Goal: Use online tool/utility: Utilize a website feature to perform a specific function

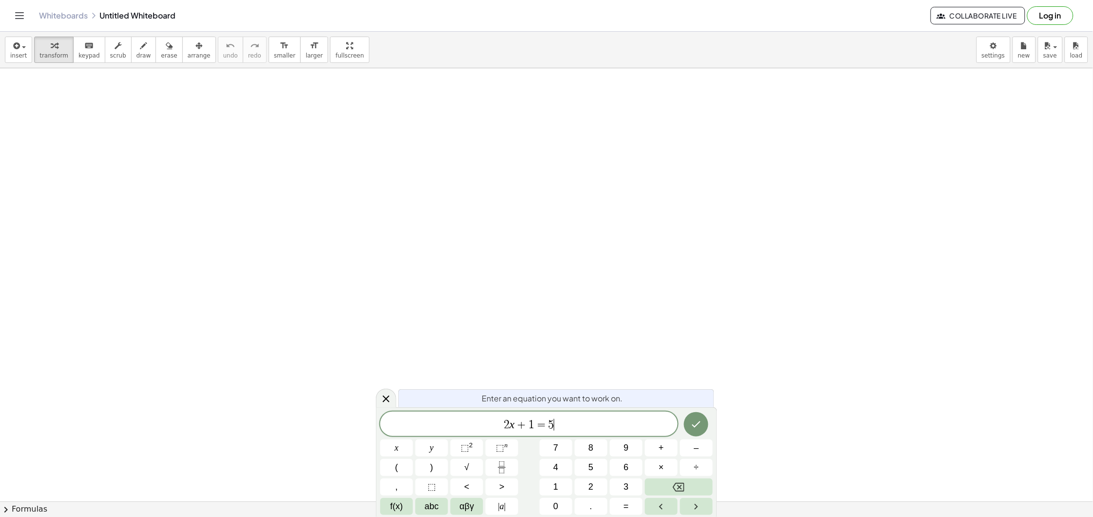
click at [566, 427] on span "2 x + 1 = 5 ​" at bounding box center [528, 425] width 297 height 14
drag, startPoint x: 566, startPoint y: 427, endPoint x: 250, endPoint y: 423, distance: 316.0
click at [251, 424] on body "Graspable Math Activities Get Started Activity Bank Assigned Work Classes White…" at bounding box center [546, 258] width 1093 height 517
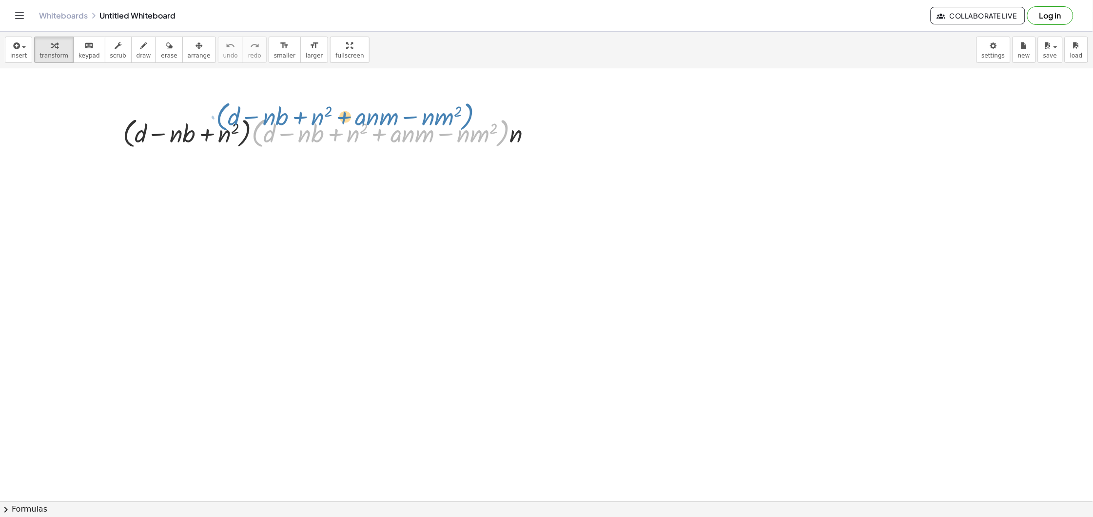
drag, startPoint x: 252, startPoint y: 133, endPoint x: 235, endPoint y: 119, distance: 21.4
click at [235, 119] on div at bounding box center [331, 132] width 427 height 37
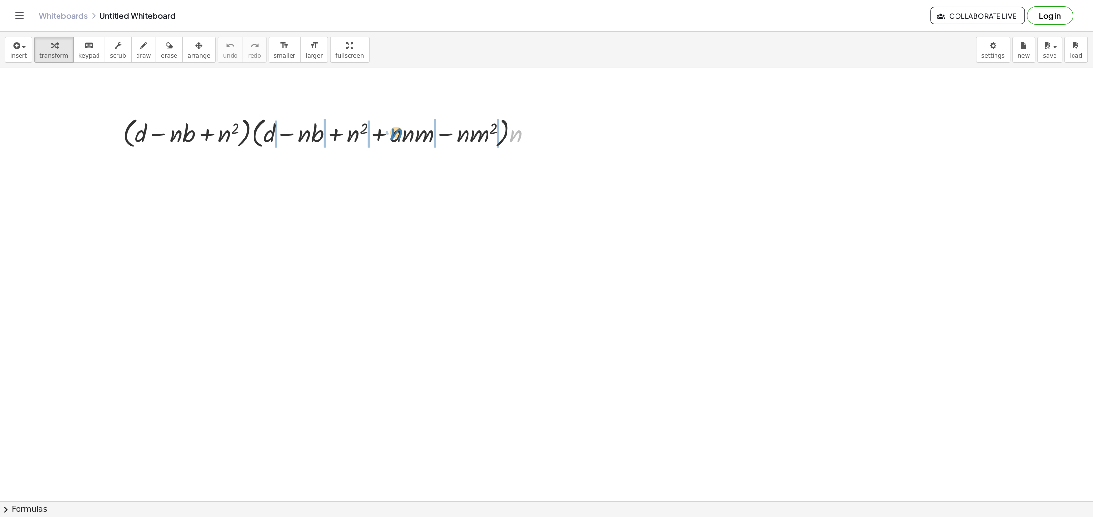
drag, startPoint x: 514, startPoint y: 138, endPoint x: 396, endPoint y: 137, distance: 118.5
click at [396, 137] on div at bounding box center [331, 132] width 427 height 37
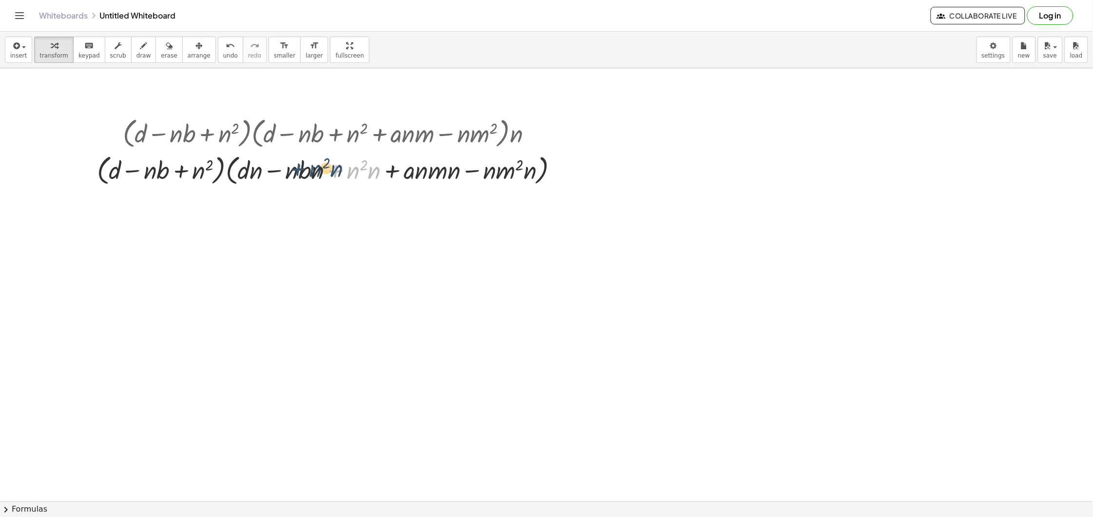
drag, startPoint x: 326, startPoint y: 177, endPoint x: 303, endPoint y: 173, distance: 23.3
click at [303, 173] on div at bounding box center [331, 169] width 479 height 37
drag, startPoint x: 314, startPoint y: 172, endPoint x: 287, endPoint y: 169, distance: 27.9
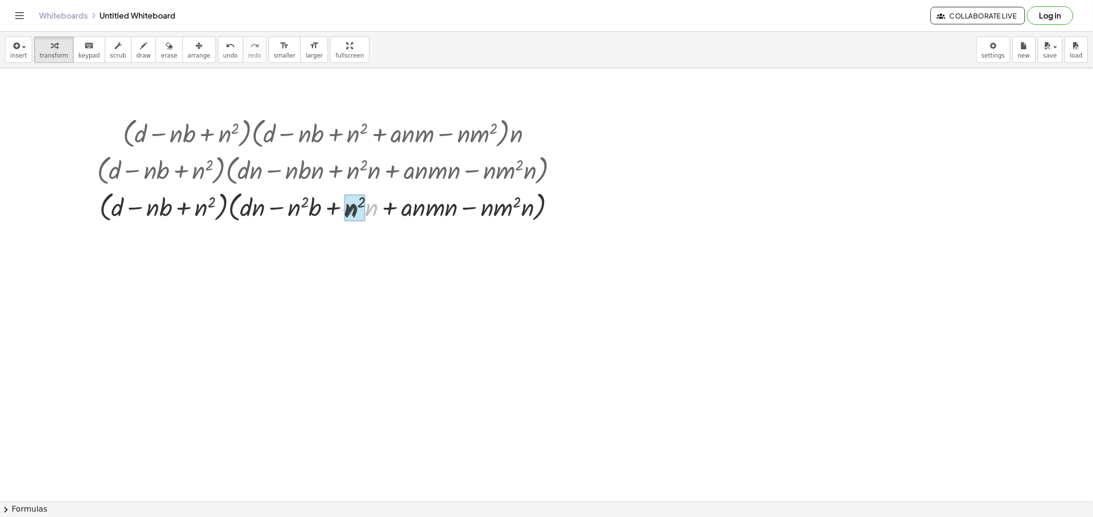
drag, startPoint x: 373, startPoint y: 207, endPoint x: 352, endPoint y: 209, distance: 21.0
drag, startPoint x: 445, startPoint y: 210, endPoint x: 407, endPoint y: 215, distance: 38.4
drag, startPoint x: 502, startPoint y: 215, endPoint x: 478, endPoint y: 213, distance: 24.0
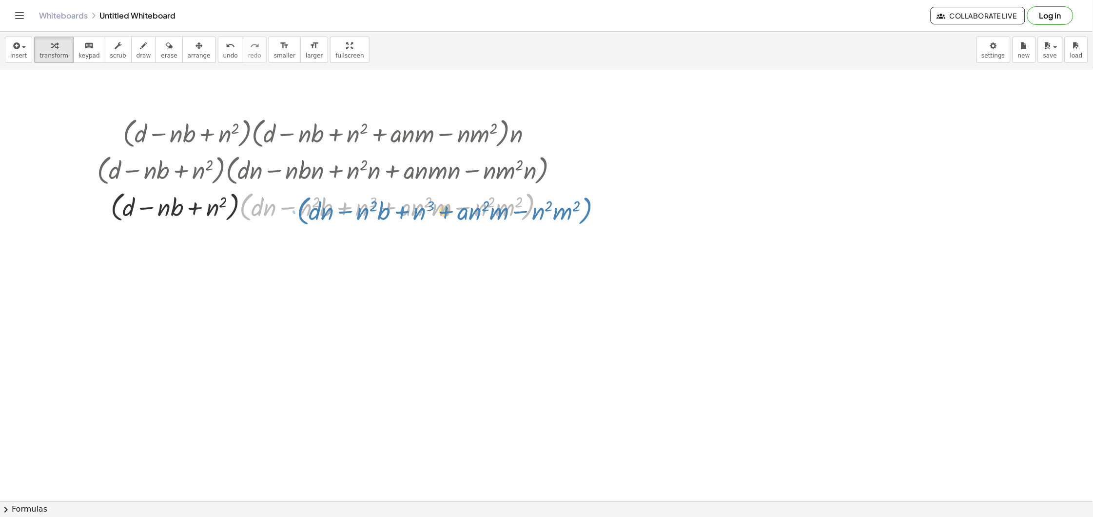
drag, startPoint x: 242, startPoint y: 210, endPoint x: 307, endPoint y: 213, distance: 64.4
click at [310, 215] on div at bounding box center [331, 206] width 479 height 37
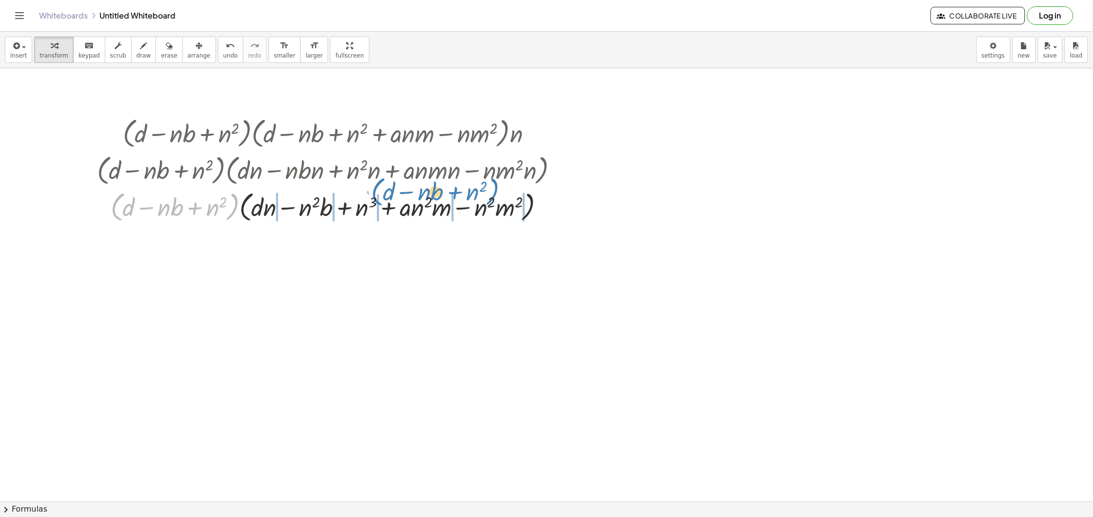
drag, startPoint x: 233, startPoint y: 204, endPoint x: 491, endPoint y: 189, distance: 259.4
click at [491, 189] on div at bounding box center [331, 206] width 479 height 37
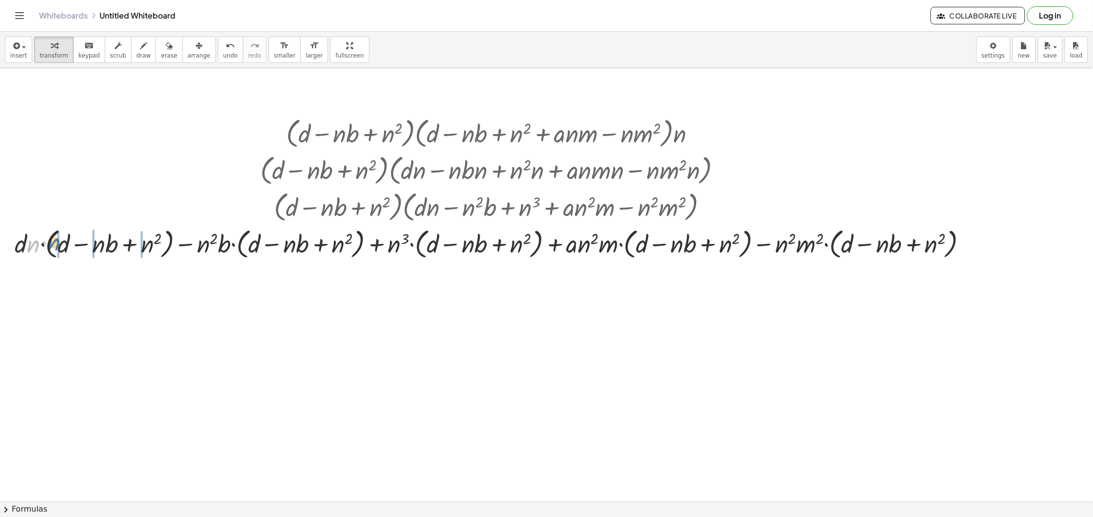
drag, startPoint x: 36, startPoint y: 245, endPoint x: 59, endPoint y: 241, distance: 23.7
click at [59, 241] on div at bounding box center [495, 243] width 970 height 37
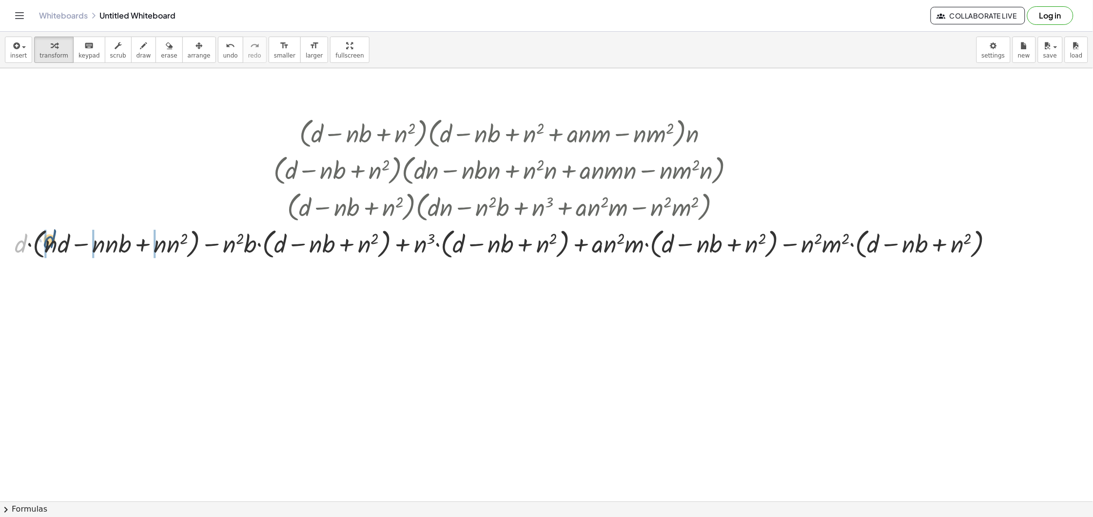
drag, startPoint x: 19, startPoint y: 247, endPoint x: 52, endPoint y: 242, distance: 33.0
click at [52, 242] on div at bounding box center [508, 243] width 997 height 37
drag, startPoint x: 248, startPoint y: 250, endPoint x: 266, endPoint y: 249, distance: 17.6
click at [266, 249] on div at bounding box center [508, 243] width 991 height 37
drag, startPoint x: 239, startPoint y: 242, endPoint x: 259, endPoint y: 243, distance: 19.5
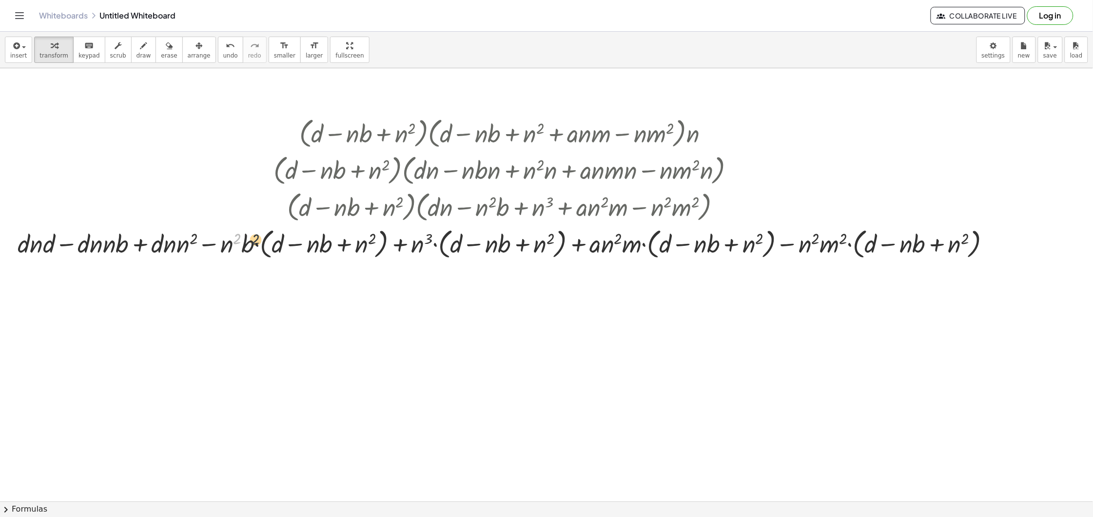
click at [259, 243] on div at bounding box center [508, 243] width 991 height 37
drag, startPoint x: 248, startPoint y: 242, endPoint x: 258, endPoint y: 248, distance: 12.5
click at [279, 245] on div at bounding box center [508, 243] width 991 height 37
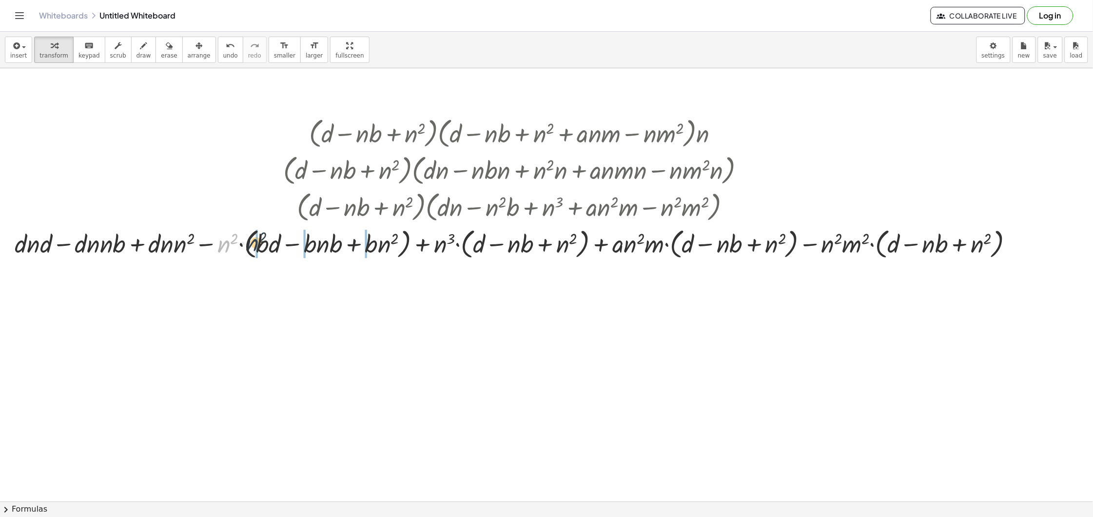
drag, startPoint x: 224, startPoint y: 244, endPoint x: 259, endPoint y: 239, distance: 35.5
click at [259, 239] on div at bounding box center [518, 243] width 1017 height 37
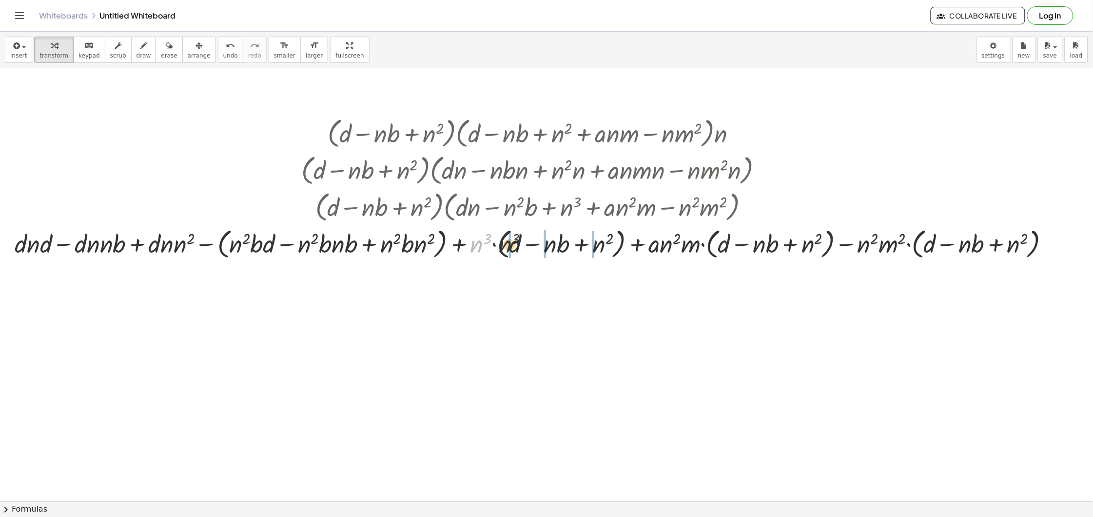
drag, startPoint x: 474, startPoint y: 247, endPoint x: 510, endPoint y: 246, distance: 36.1
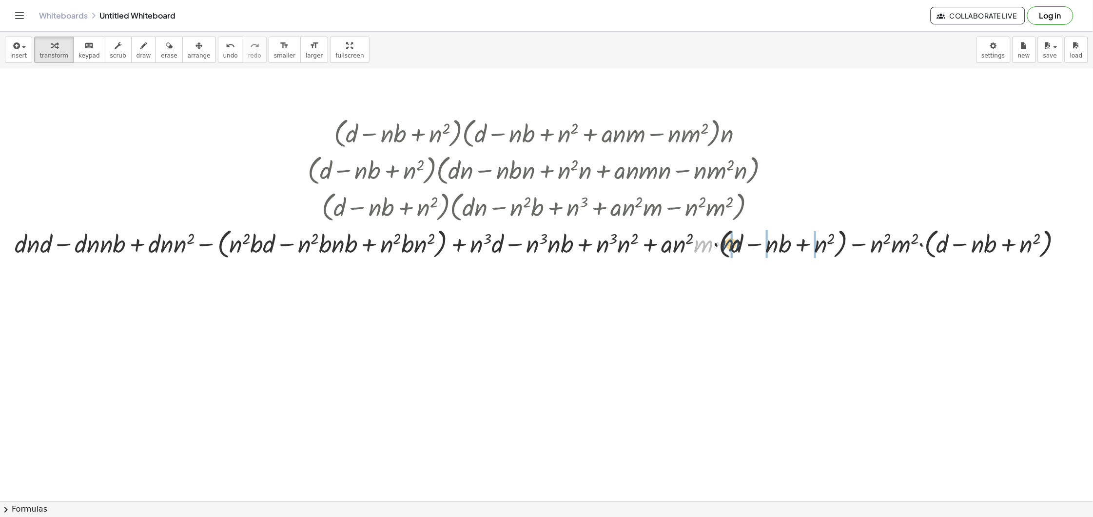
drag, startPoint x: 724, startPoint y: 245, endPoint x: 718, endPoint y: 244, distance: 5.9
click at [732, 244] on div at bounding box center [542, 243] width 1065 height 37
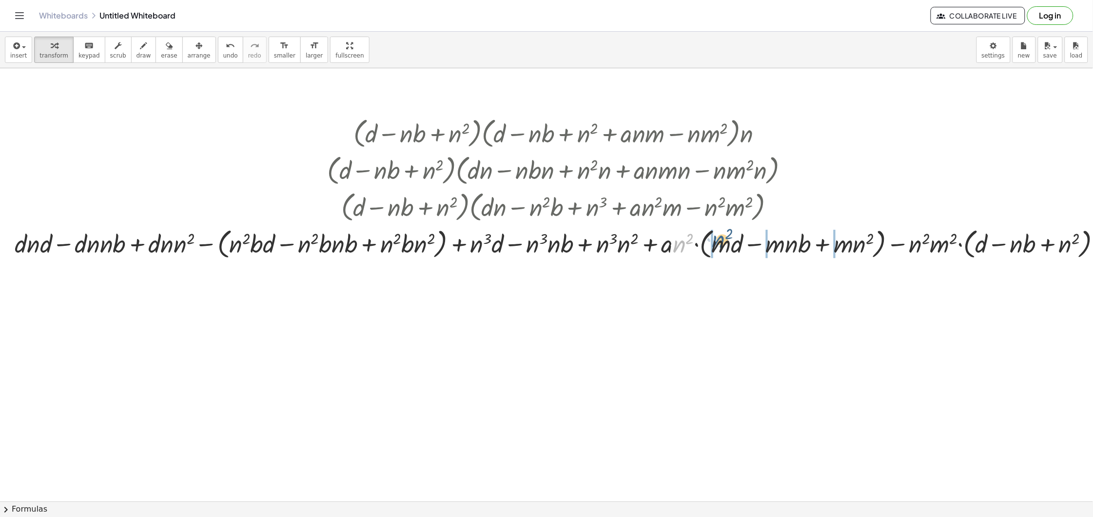
drag, startPoint x: 679, startPoint y: 242, endPoint x: 719, endPoint y: 237, distance: 40.3
click at [719, 237] on div at bounding box center [562, 243] width 1104 height 37
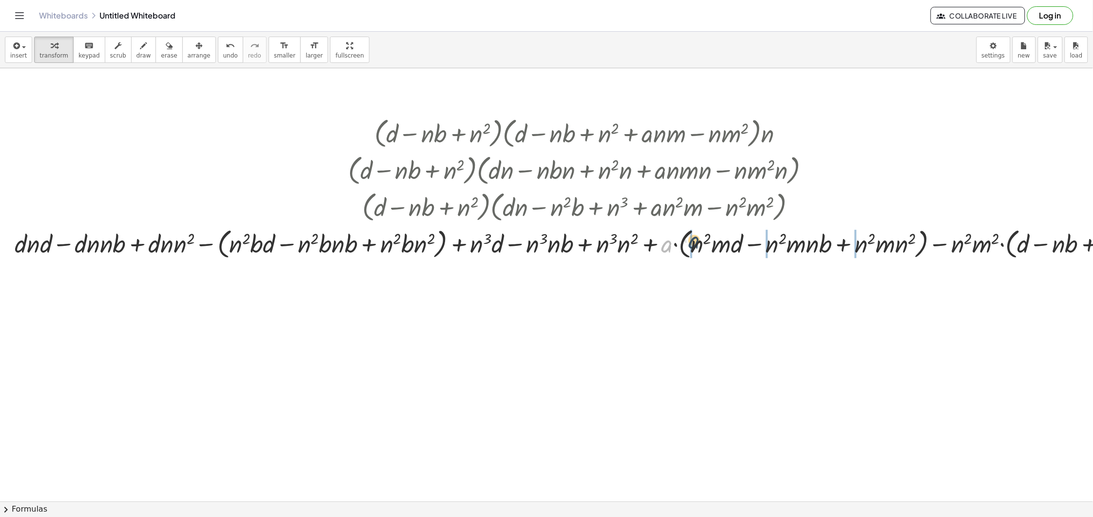
drag, startPoint x: 662, startPoint y: 247, endPoint x: 695, endPoint y: 242, distance: 33.0
click at [695, 242] on div at bounding box center [583, 243] width 1146 height 37
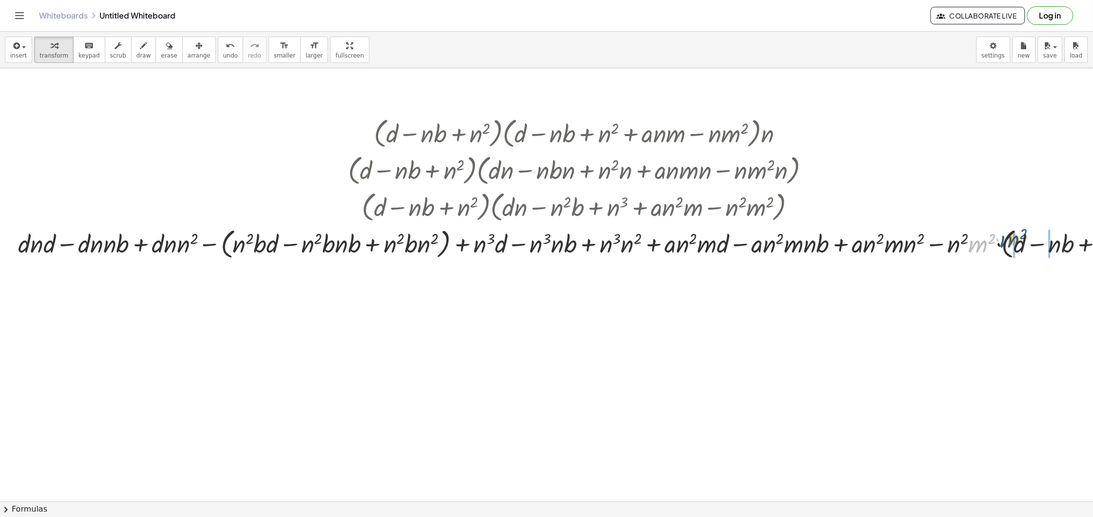
drag, startPoint x: 979, startPoint y: 248, endPoint x: 1010, endPoint y: 243, distance: 32.1
click at [1010, 243] on div at bounding box center [582, 243] width 1139 height 37
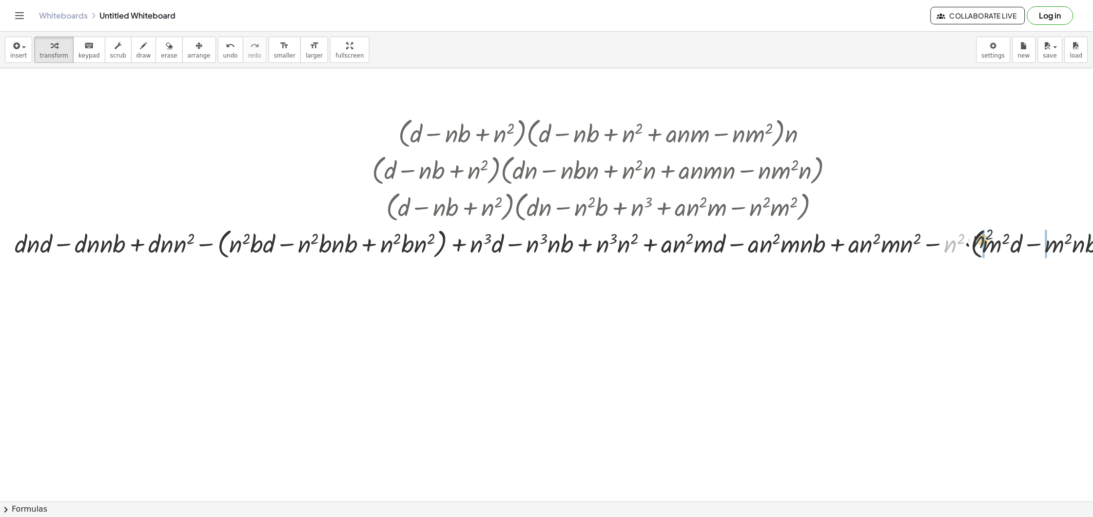
drag, startPoint x: 950, startPoint y: 247, endPoint x: 944, endPoint y: 266, distance: 20.5
click at [980, 241] on div at bounding box center [607, 243] width 1194 height 37
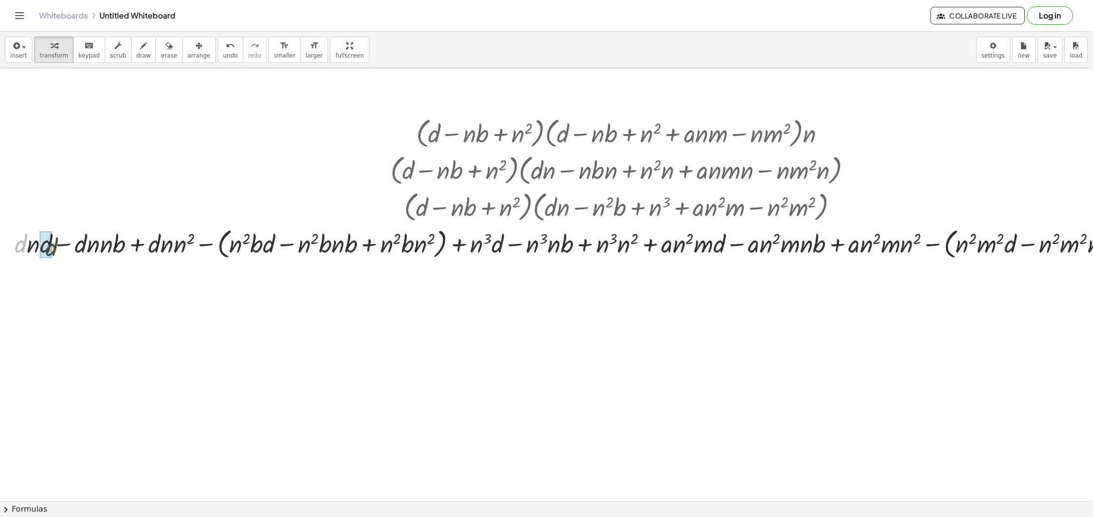
drag, startPoint x: 34, startPoint y: 244, endPoint x: 47, endPoint y: 245, distance: 12.7
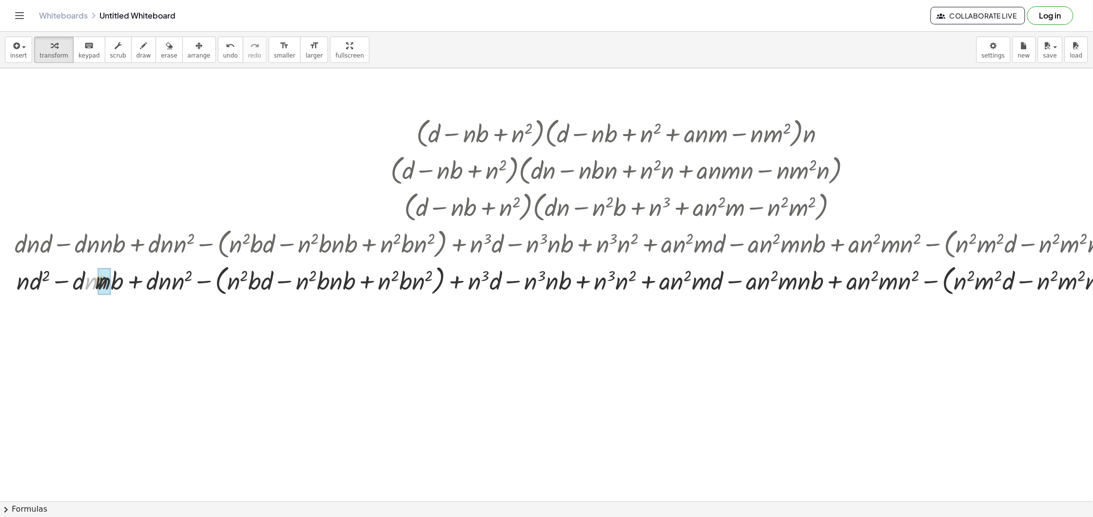
drag, startPoint x: 92, startPoint y: 283, endPoint x: 100, endPoint y: 283, distance: 8.3
drag, startPoint x: 160, startPoint y: 284, endPoint x: 167, endPoint y: 285, distance: 6.4
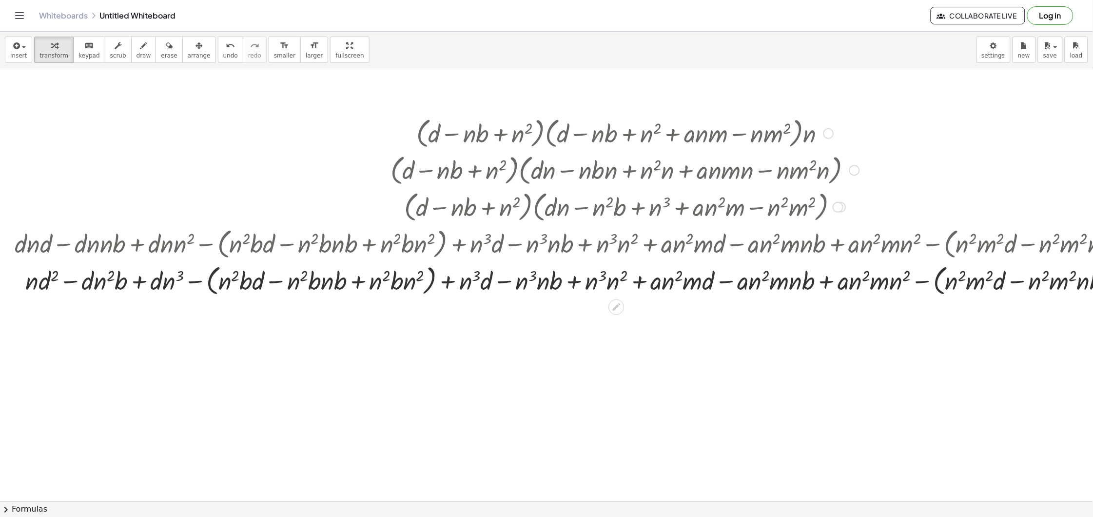
click at [201, 280] on div at bounding box center [625, 279] width 1231 height 37
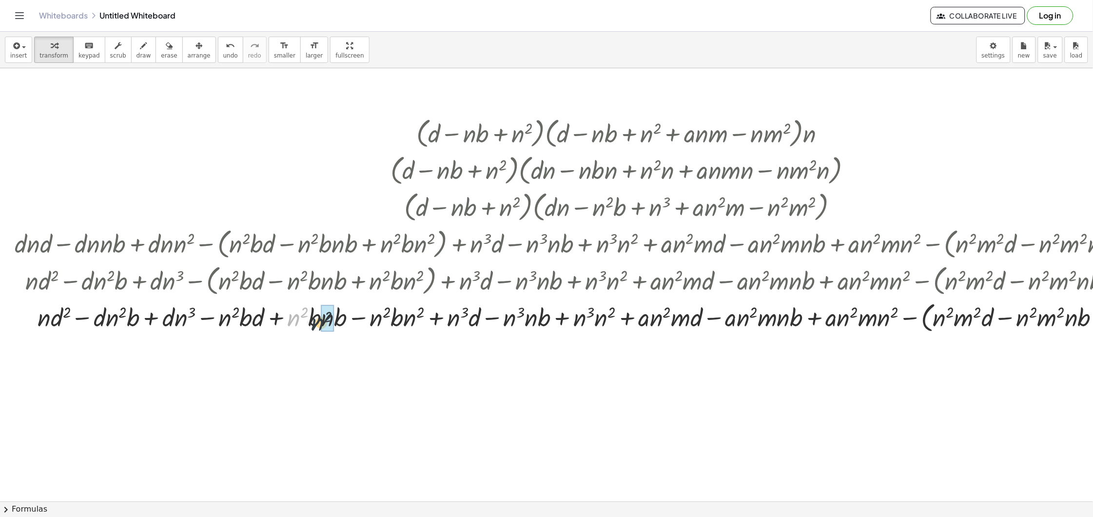
drag, startPoint x: 291, startPoint y: 311, endPoint x: 322, endPoint y: 313, distance: 31.3
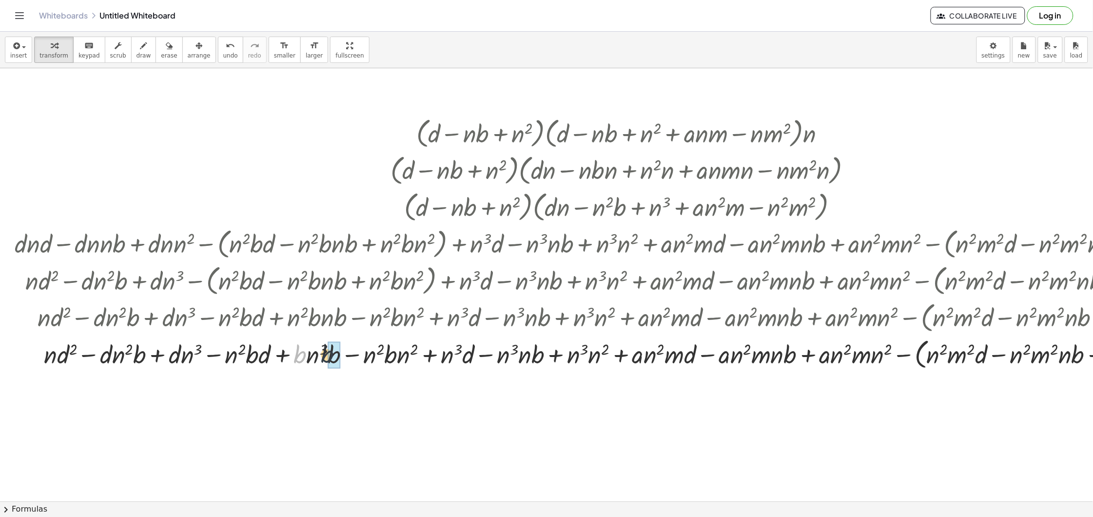
drag, startPoint x: 298, startPoint y: 352, endPoint x: 333, endPoint y: 351, distance: 34.7
drag, startPoint x: 369, startPoint y: 359, endPoint x: 393, endPoint y: 358, distance: 24.9
drag, startPoint x: 500, startPoint y: 357, endPoint x: 523, endPoint y: 362, distance: 23.0
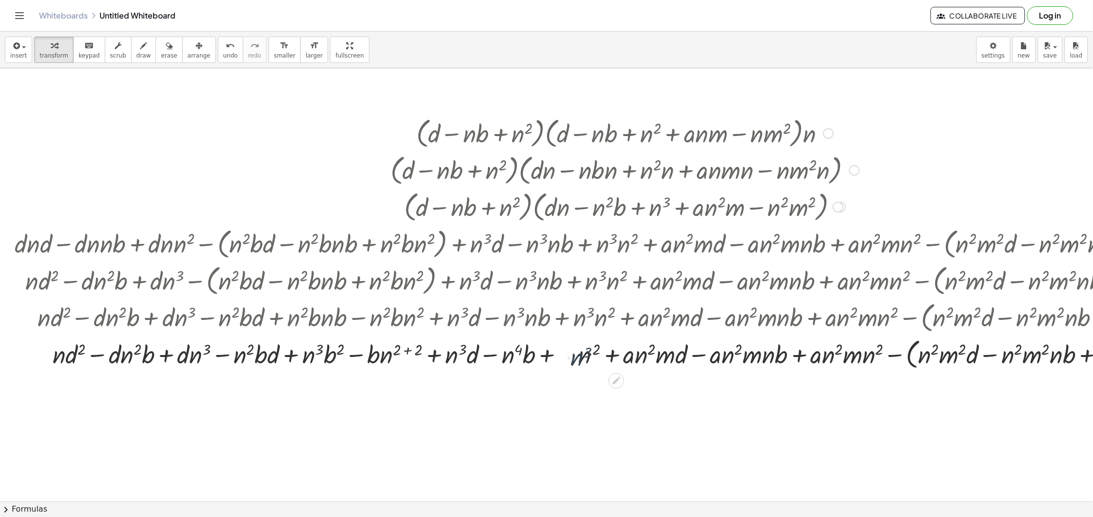
click at [583, 353] on div at bounding box center [625, 353] width 1231 height 37
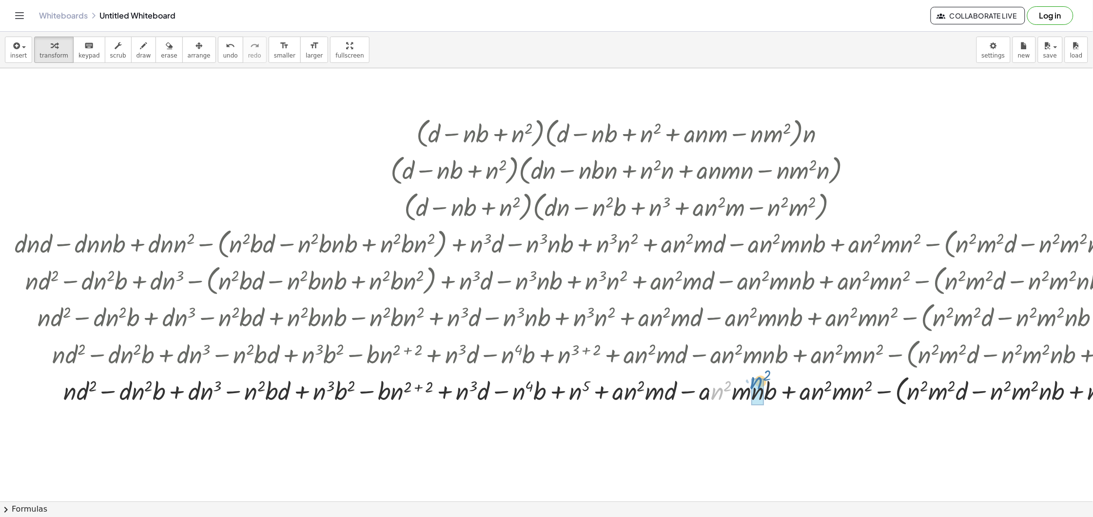
drag, startPoint x: 722, startPoint y: 396, endPoint x: 762, endPoint y: 386, distance: 41.3
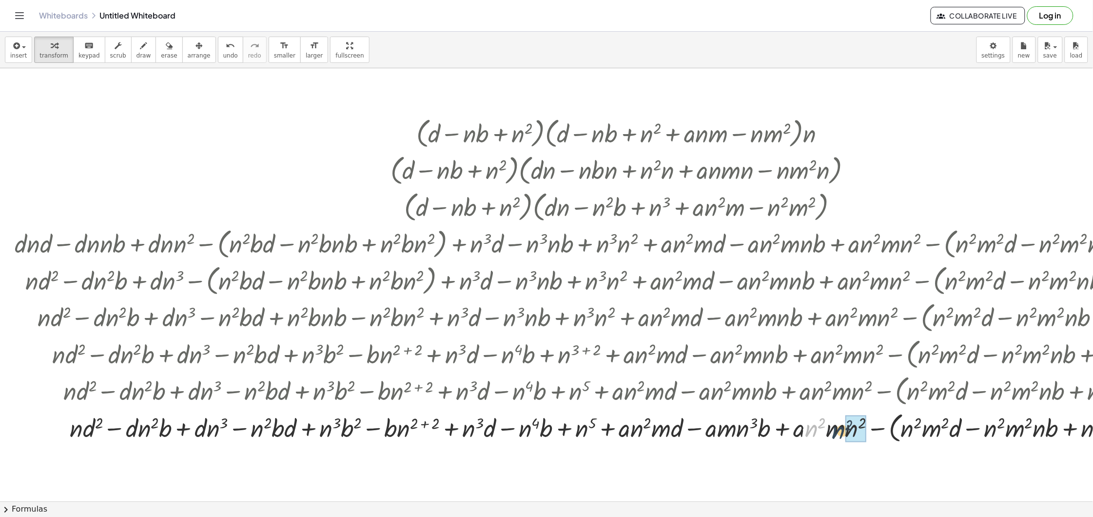
drag, startPoint x: 814, startPoint y: 424, endPoint x: 914, endPoint y: 422, distance: 100.0
click at [844, 425] on div at bounding box center [625, 427] width 1231 height 37
click at [848, 421] on div at bounding box center [625, 427] width 1231 height 37
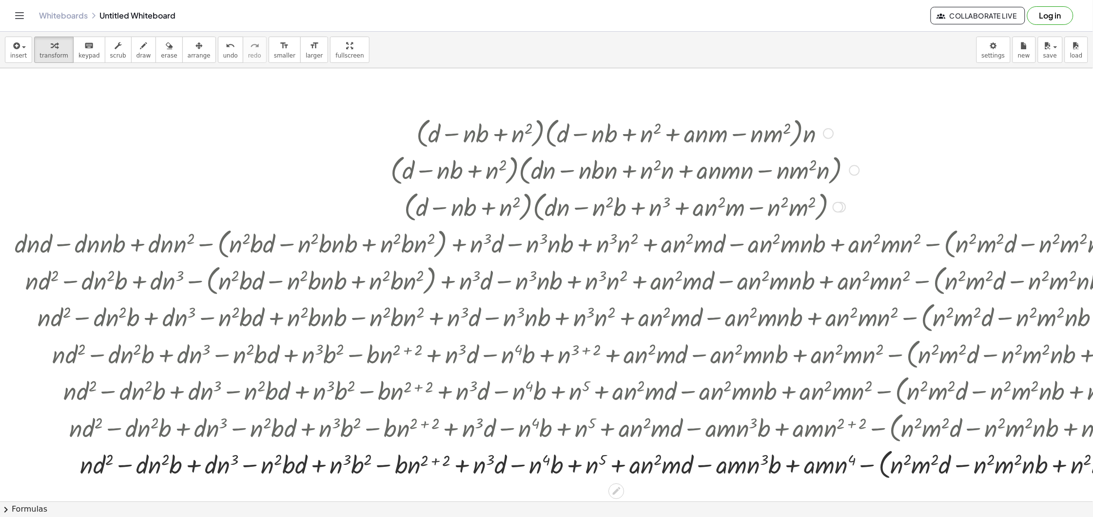
click at [868, 464] on div at bounding box center [625, 464] width 1231 height 37
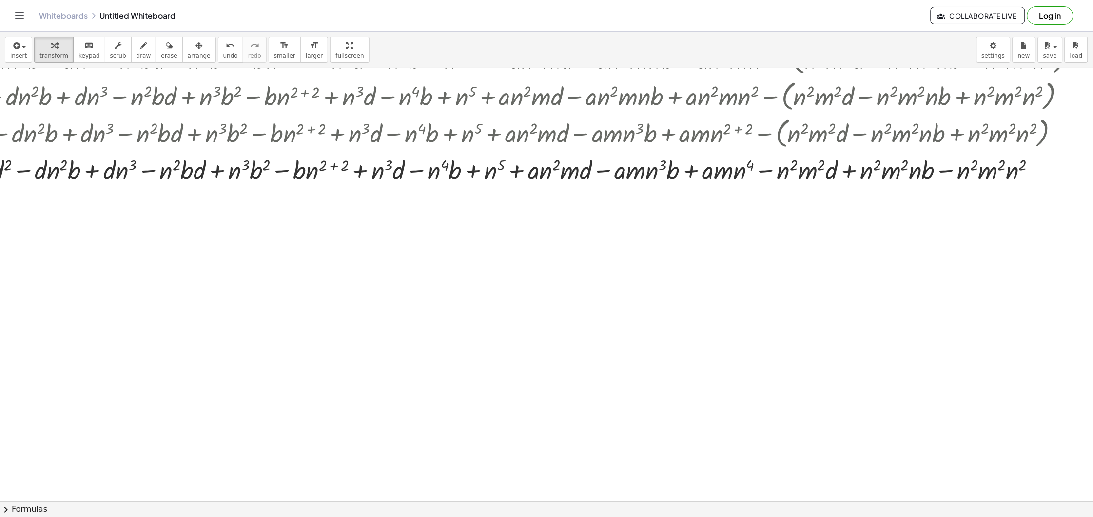
scroll to position [294, 169]
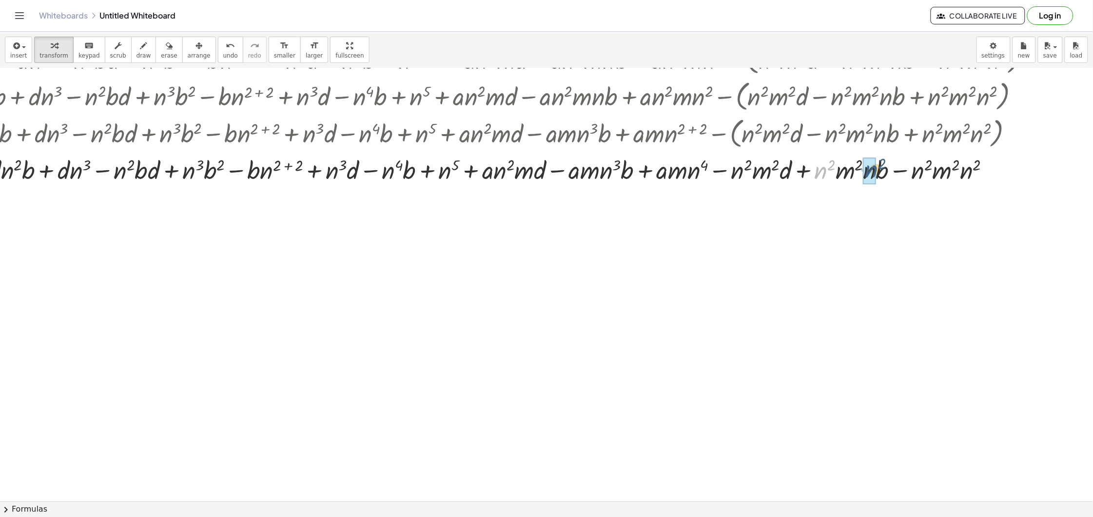
drag, startPoint x: 808, startPoint y: 172, endPoint x: 859, endPoint y: 171, distance: 50.7
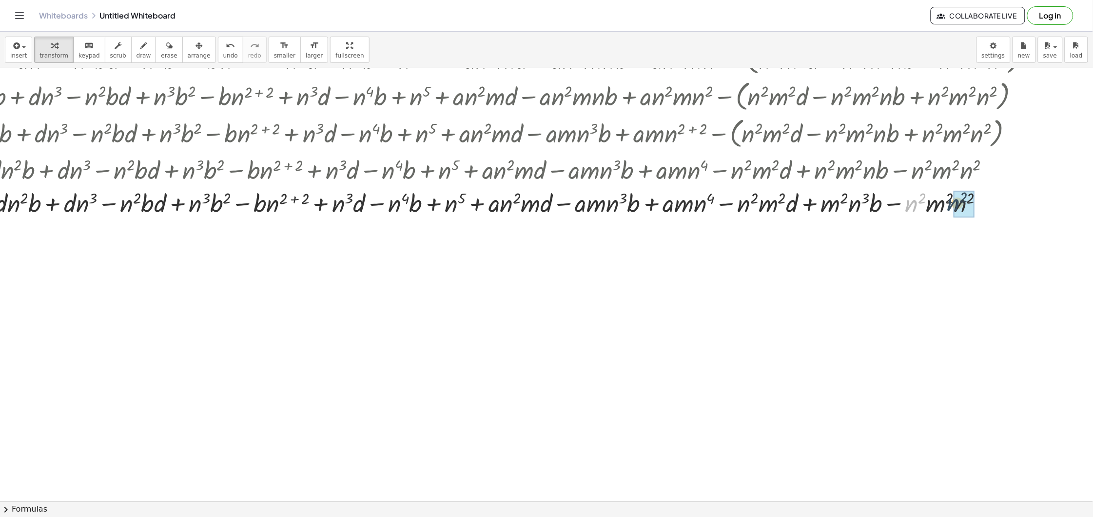
drag, startPoint x: 901, startPoint y: 208, endPoint x: 944, endPoint y: 207, distance: 43.4
click at [949, 196] on div at bounding box center [465, 202] width 1231 height 33
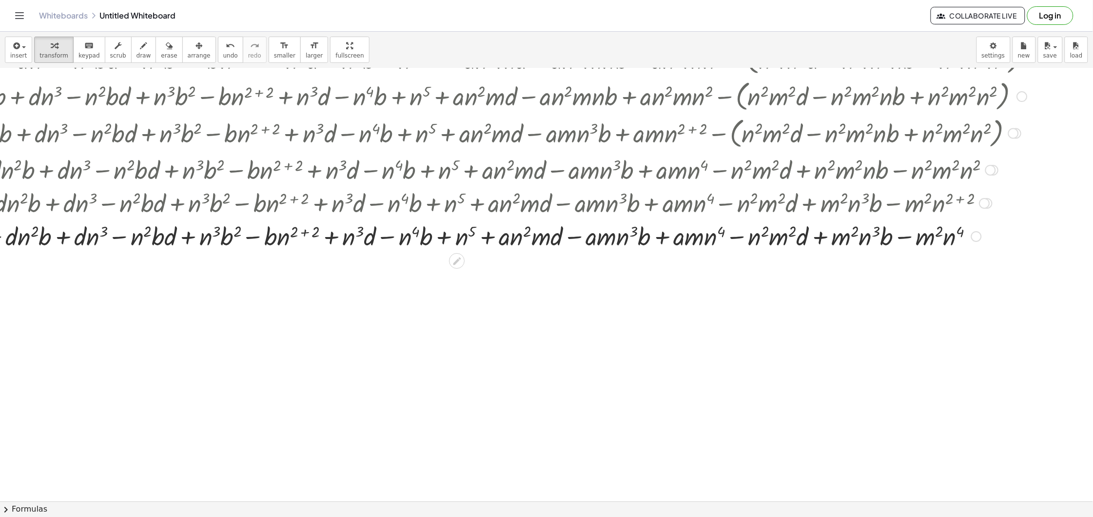
click at [297, 233] on div at bounding box center [465, 235] width 1231 height 33
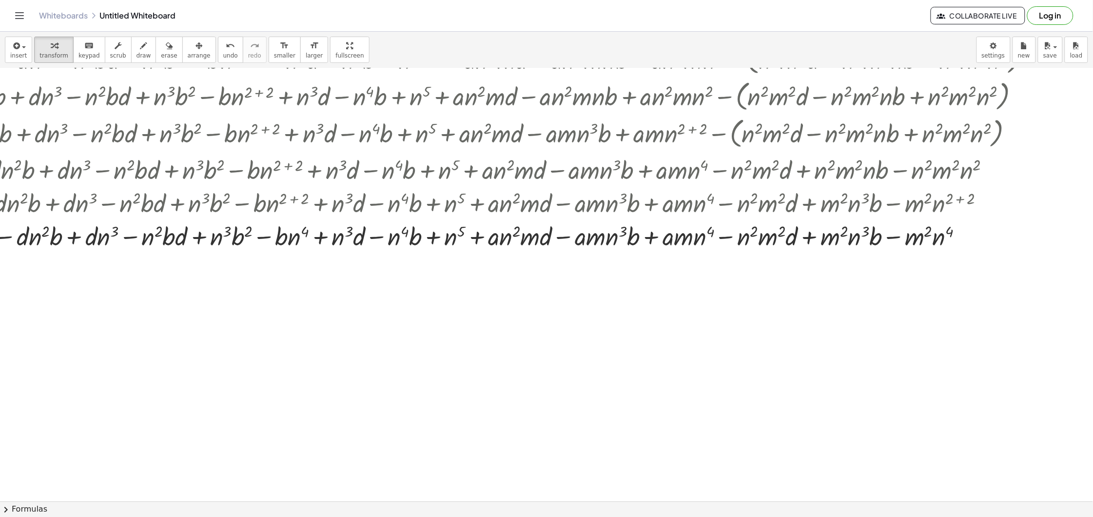
scroll to position [294, 0]
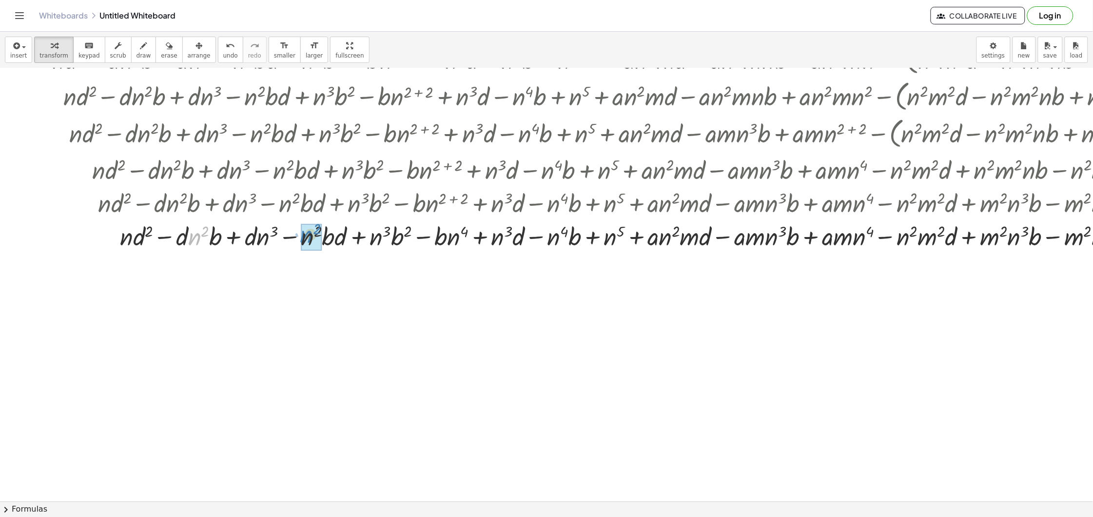
drag, startPoint x: 196, startPoint y: 241, endPoint x: 309, endPoint y: 239, distance: 113.1
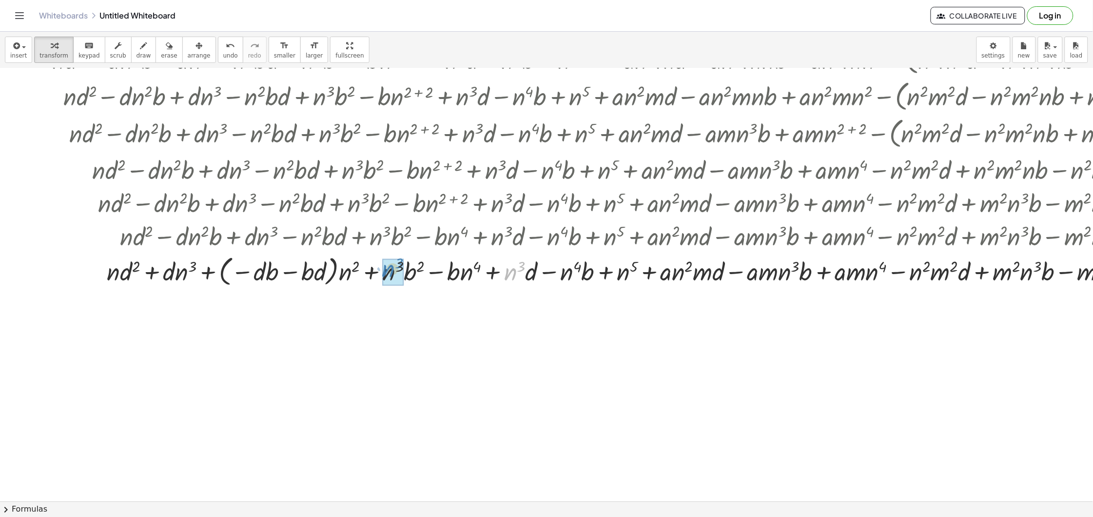
drag, startPoint x: 512, startPoint y: 275, endPoint x: 388, endPoint y: 272, distance: 124.4
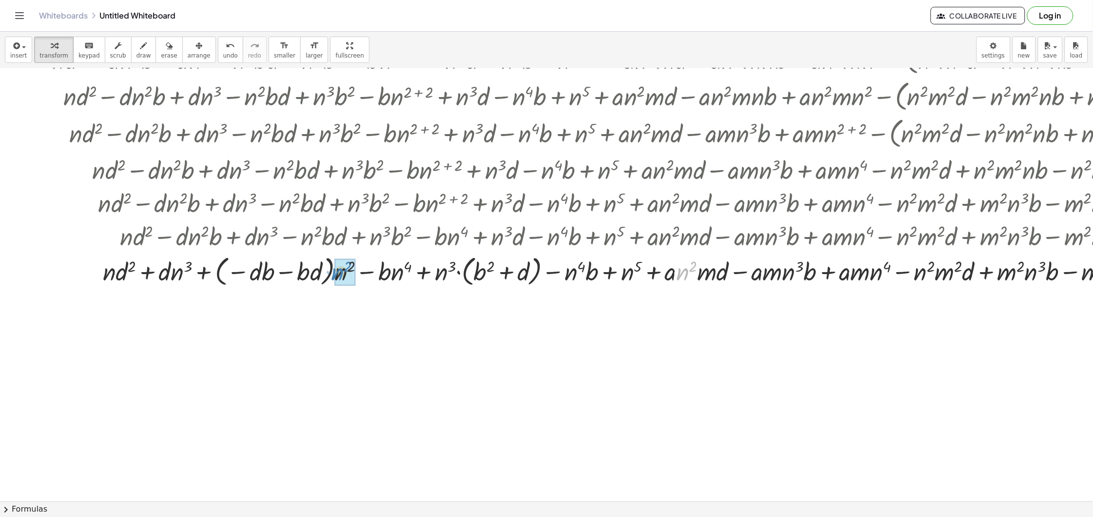
drag, startPoint x: 683, startPoint y: 276, endPoint x: 339, endPoint y: 278, distance: 343.7
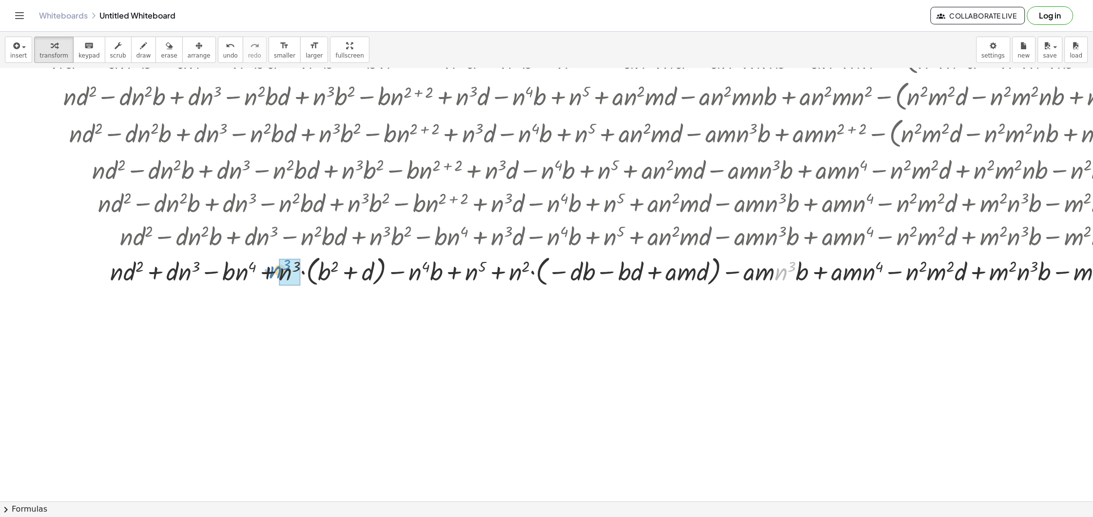
drag, startPoint x: 783, startPoint y: 272, endPoint x: 277, endPoint y: 271, distance: 506.1
click at [277, 271] on div at bounding box center [625, 270] width 1231 height 37
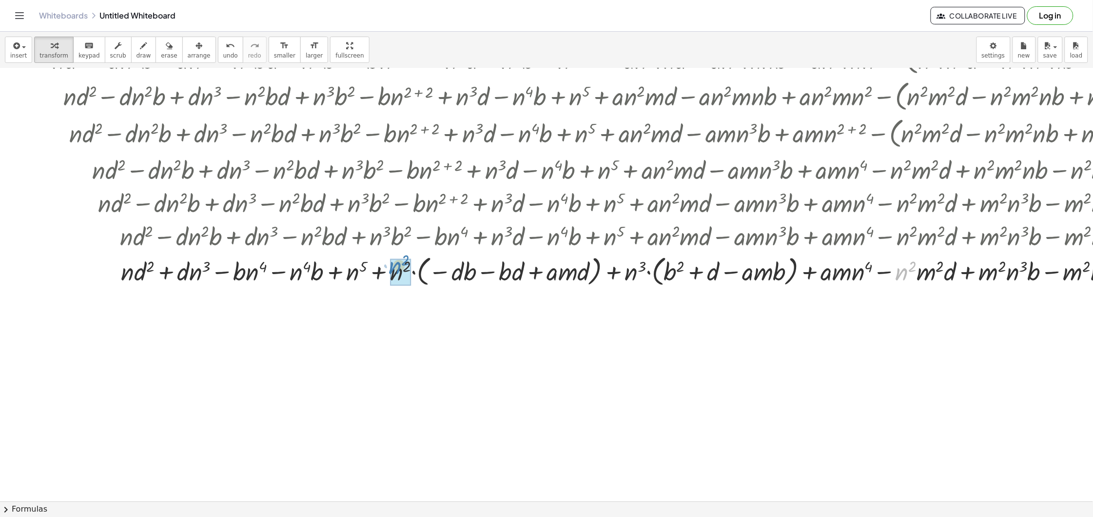
drag, startPoint x: 901, startPoint y: 276, endPoint x: 393, endPoint y: 269, distance: 507.6
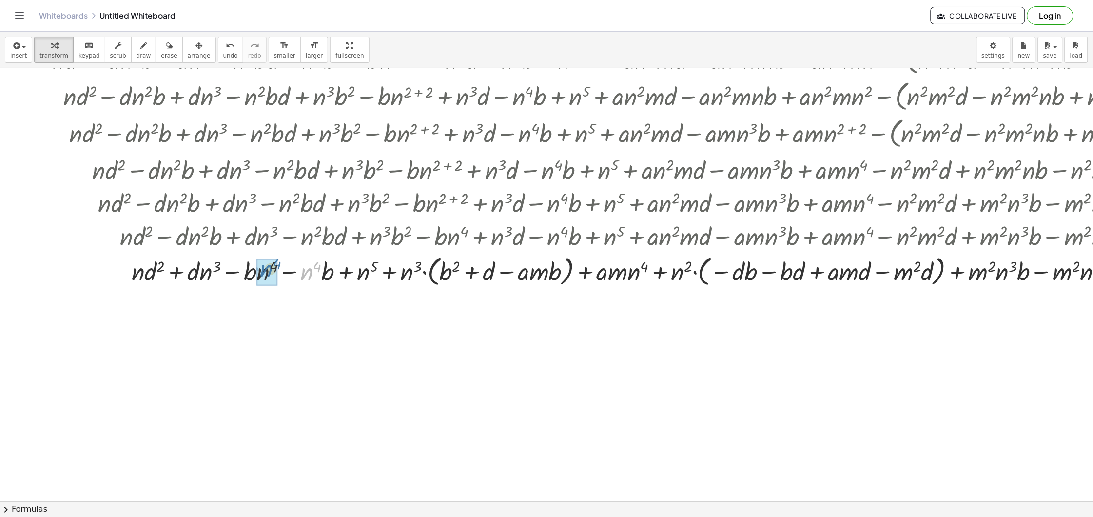
drag, startPoint x: 308, startPoint y: 276, endPoint x: 277, endPoint y: 274, distance: 31.3
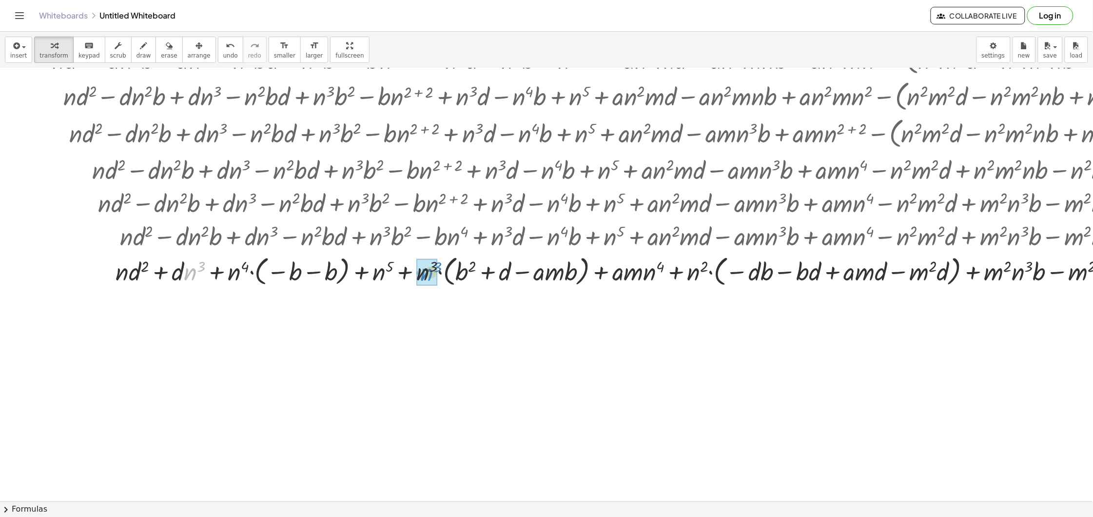
drag, startPoint x: 187, startPoint y: 272, endPoint x: 423, endPoint y: 272, distance: 235.5
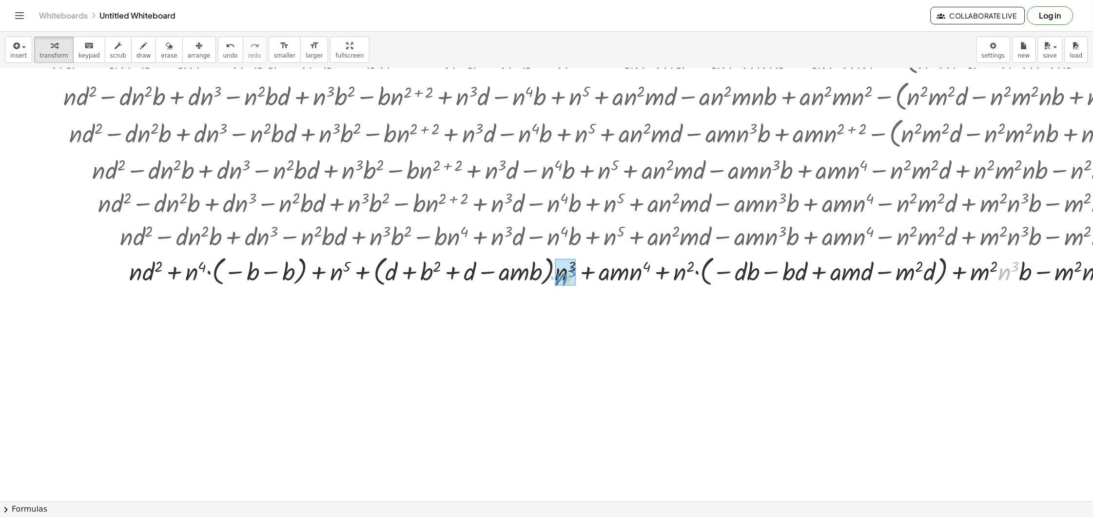
drag, startPoint x: 900, startPoint y: 279, endPoint x: 563, endPoint y: 283, distance: 337.4
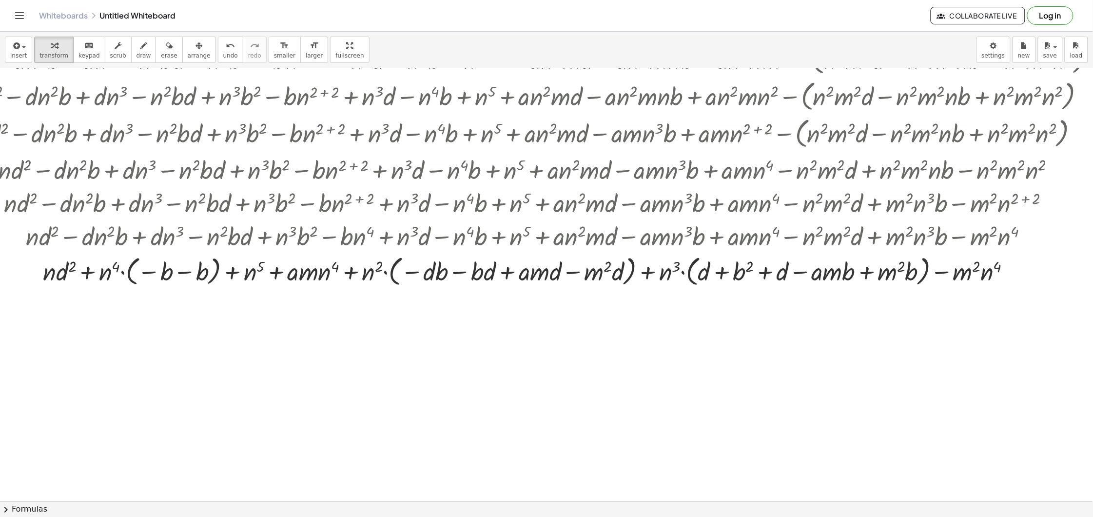
scroll to position [294, 122]
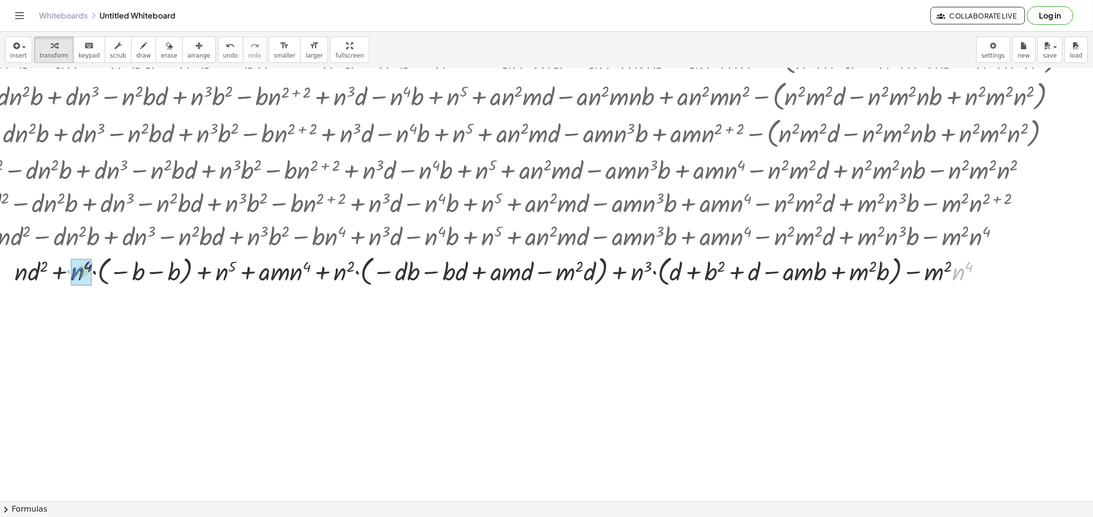
drag, startPoint x: 964, startPoint y: 274, endPoint x: 83, endPoint y: 274, distance: 881.0
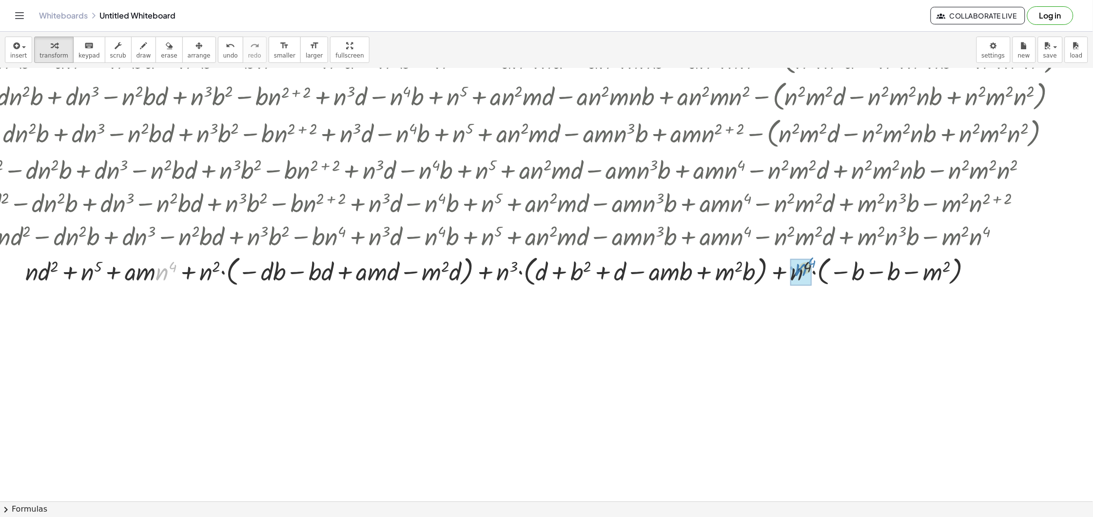
drag, startPoint x: 166, startPoint y: 271, endPoint x: 804, endPoint y: 266, distance: 638.2
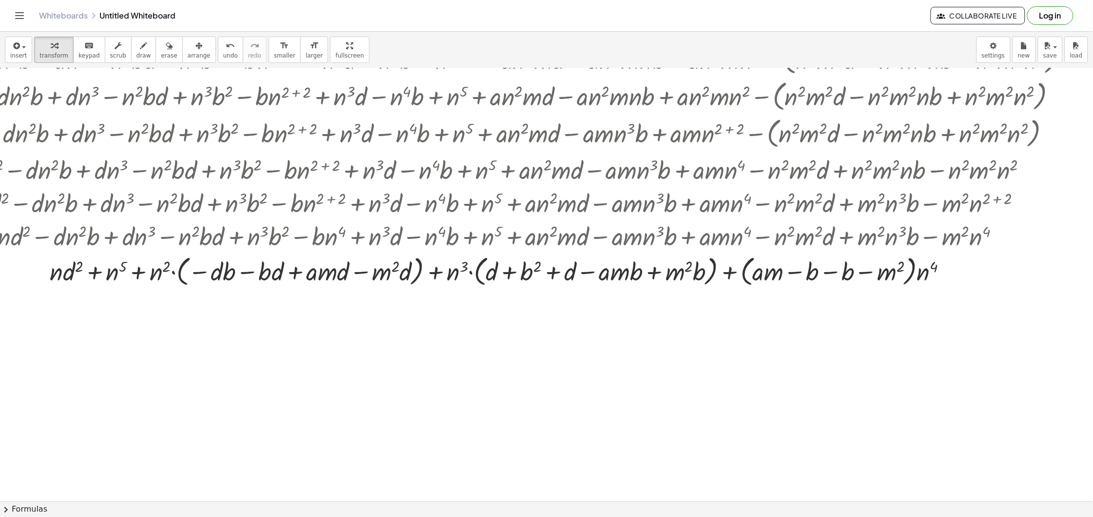
scroll to position [294, 0]
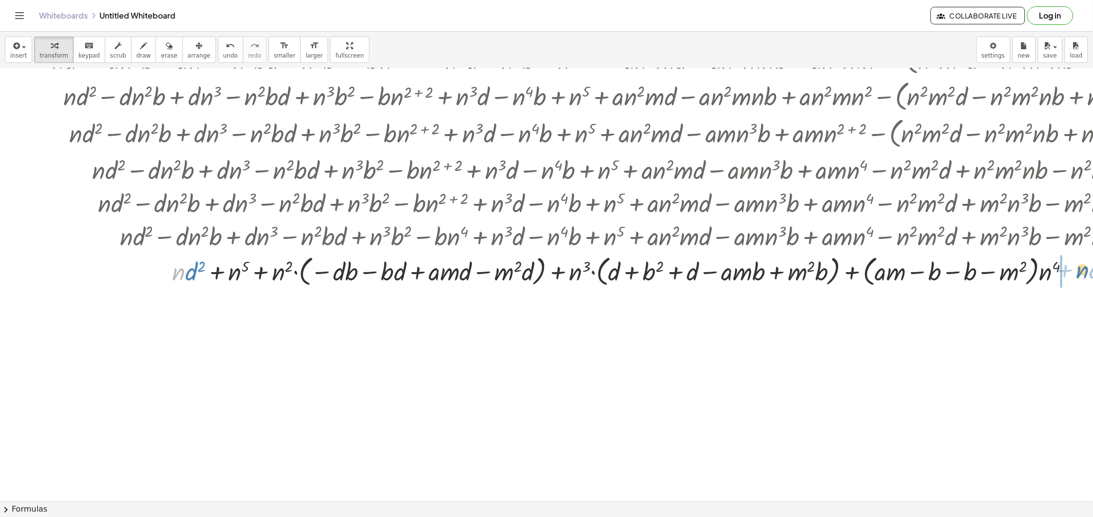
drag, startPoint x: 177, startPoint y: 271, endPoint x: 1082, endPoint y: 269, distance: 904.4
click at [1082, 269] on div at bounding box center [625, 270] width 1231 height 37
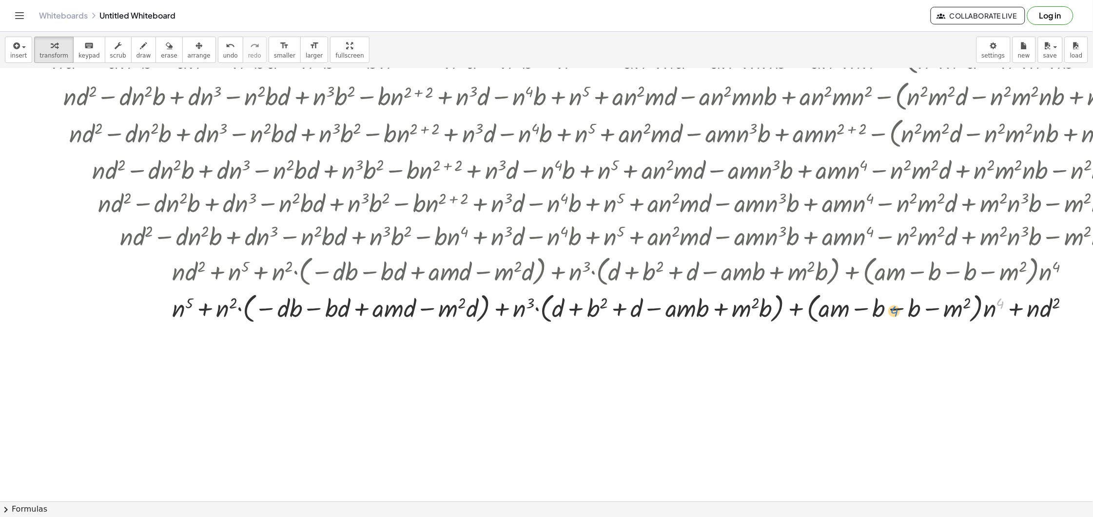
drag, startPoint x: 997, startPoint y: 310, endPoint x: 921, endPoint y: 311, distance: 76.1
click at [921, 311] on div at bounding box center [625, 307] width 1231 height 37
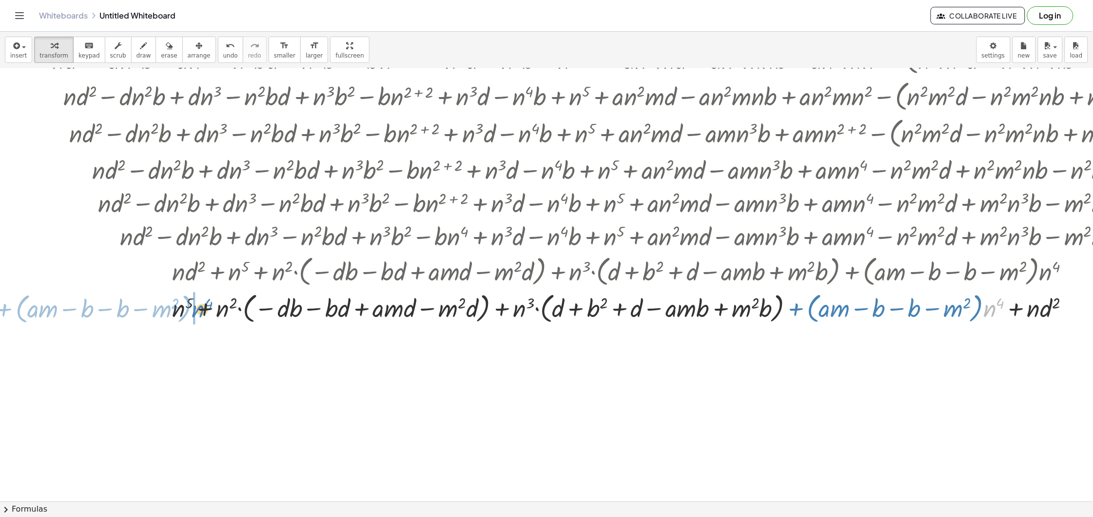
drag, startPoint x: 991, startPoint y: 315, endPoint x: 199, endPoint y: 315, distance: 791.8
click at [199, 315] on div at bounding box center [625, 307] width 1231 height 37
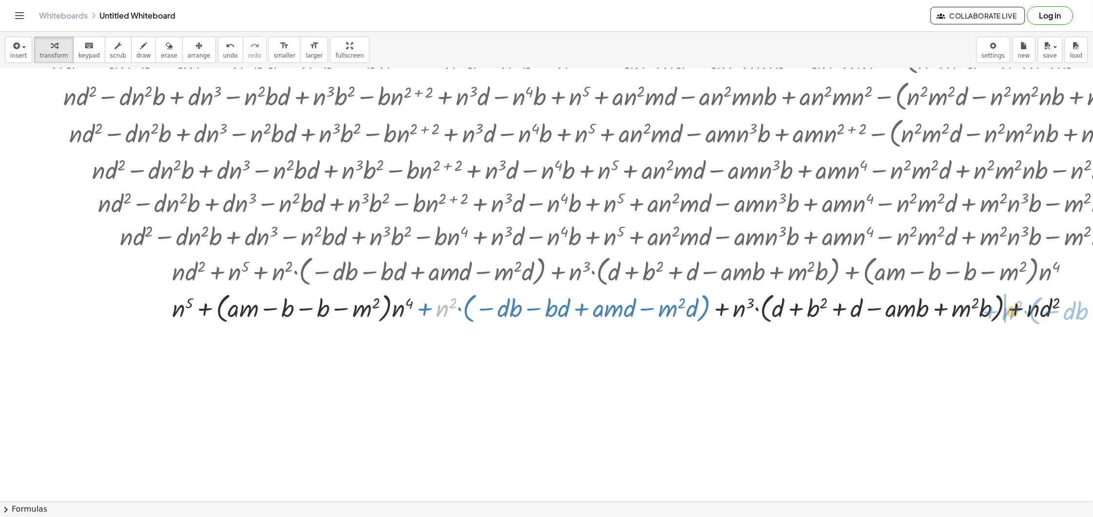
drag, startPoint x: 619, startPoint y: 318, endPoint x: 1008, endPoint y: 310, distance: 388.7
click at [1008, 310] on div at bounding box center [625, 307] width 1231 height 37
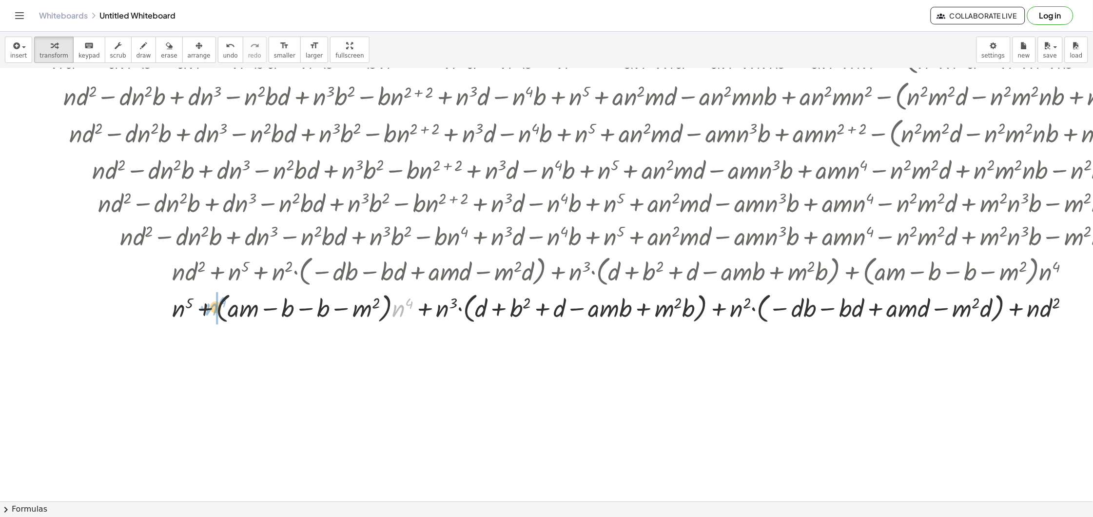
drag, startPoint x: 396, startPoint y: 311, endPoint x: 207, endPoint y: 311, distance: 189.2
click at [207, 311] on div at bounding box center [625, 307] width 1231 height 37
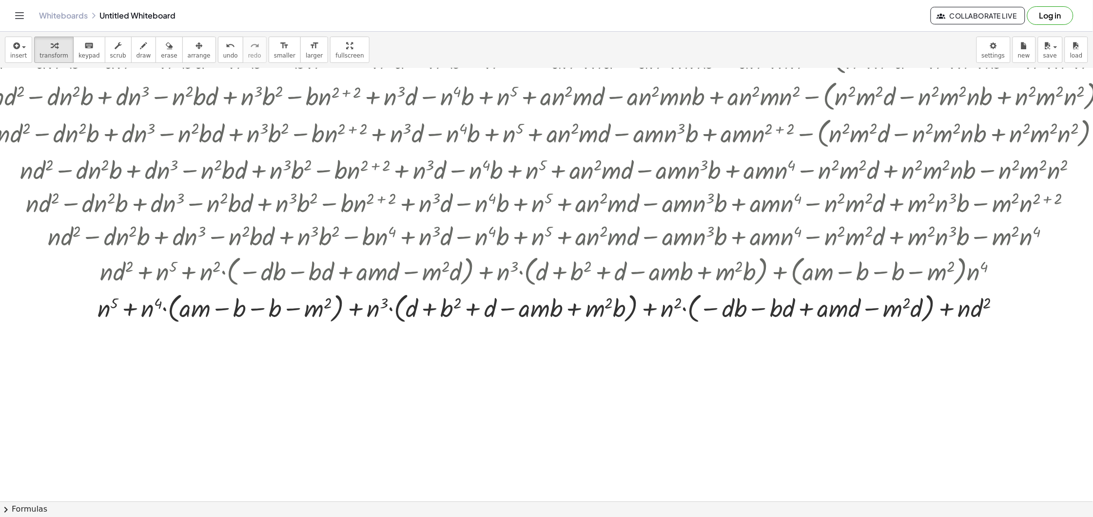
scroll to position [294, 73]
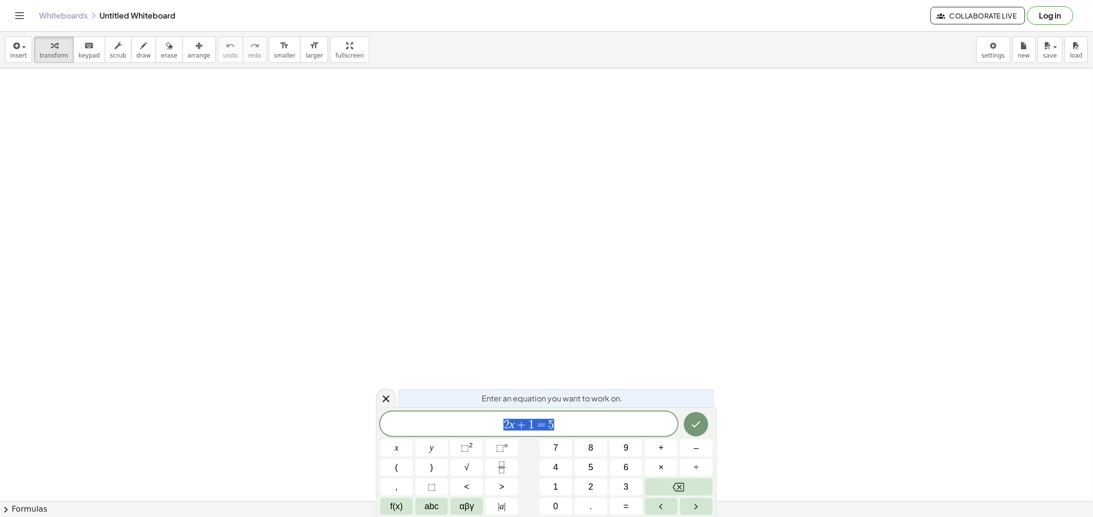
click at [566, 427] on span "2 x + 1 = 5" at bounding box center [528, 425] width 297 height 14
drag, startPoint x: 566, startPoint y: 427, endPoint x: 272, endPoint y: 425, distance: 293.5
click at [274, 426] on body "Graspable Math Activities Get Started Activity Bank Assigned Work Classes White…" at bounding box center [546, 258] width 1093 height 517
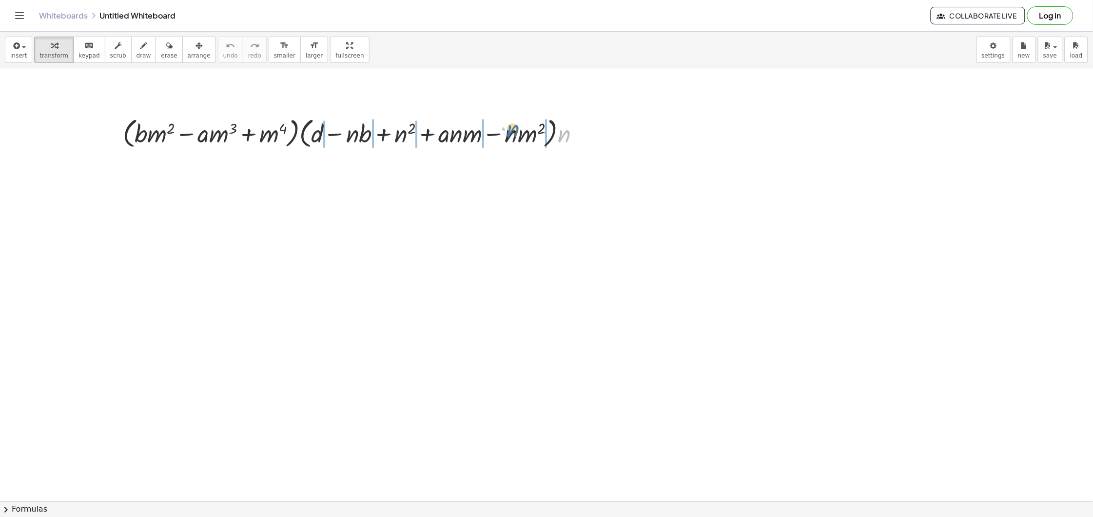
drag, startPoint x: 568, startPoint y: 134, endPoint x: 516, endPoint y: 129, distance: 51.5
click at [516, 129] on div at bounding box center [355, 132] width 475 height 37
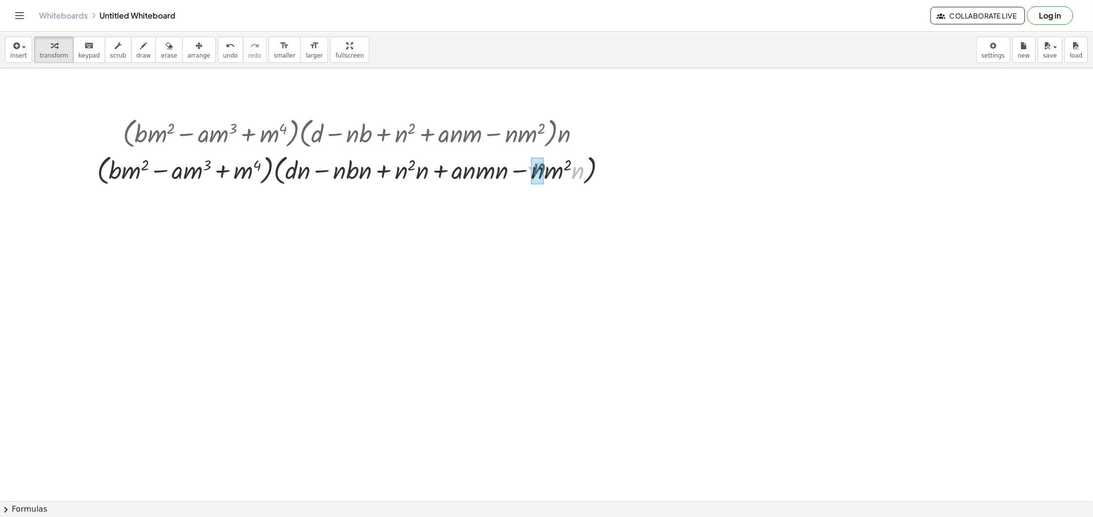
drag, startPoint x: 575, startPoint y: 175, endPoint x: 535, endPoint y: 171, distance: 40.1
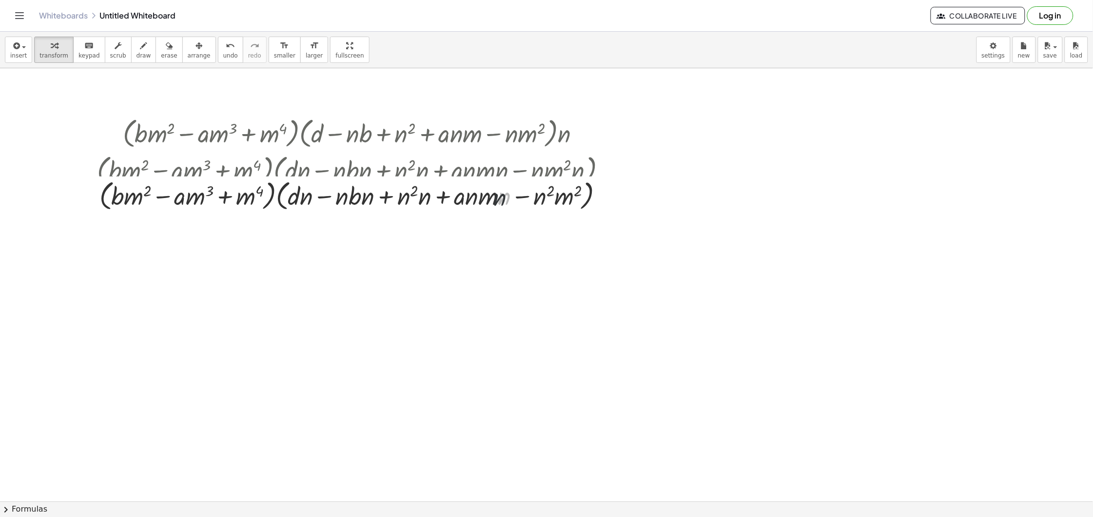
drag, startPoint x: 508, startPoint y: 169, endPoint x: 492, endPoint y: 175, distance: 16.7
click at [347, 134] on div "· ( + · b · m 2 − · a · m 3 + m 4 ) · ( + d − · n · b + n 2 + · a · n · m − · n…" at bounding box center [347, 134] width 0 height 0
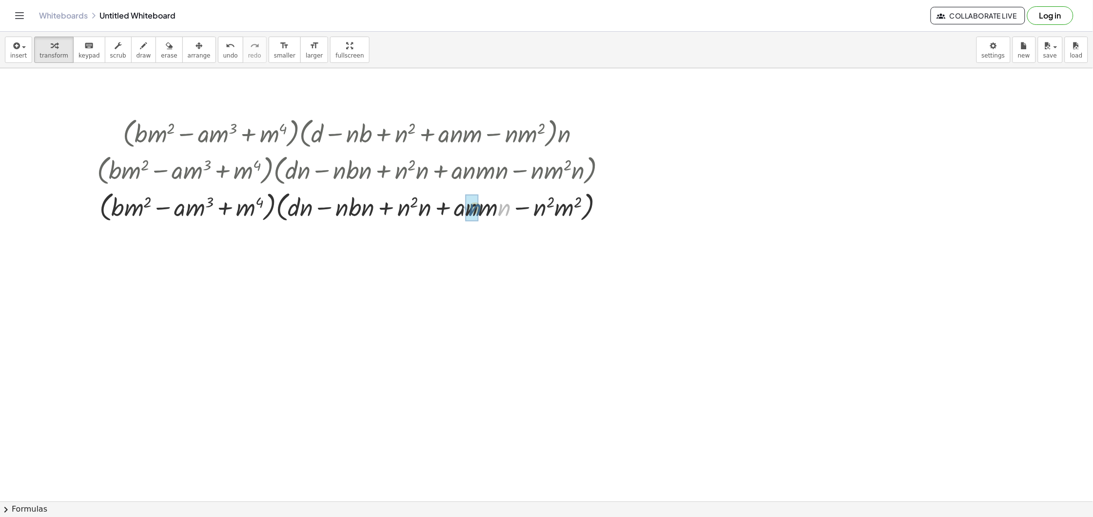
drag, startPoint x: 508, startPoint y: 209, endPoint x: 478, endPoint y: 209, distance: 29.7
drag, startPoint x: 430, startPoint y: 205, endPoint x: 423, endPoint y: 204, distance: 6.8
drag, startPoint x: 375, startPoint y: 209, endPoint x: 358, endPoint y: 210, distance: 17.6
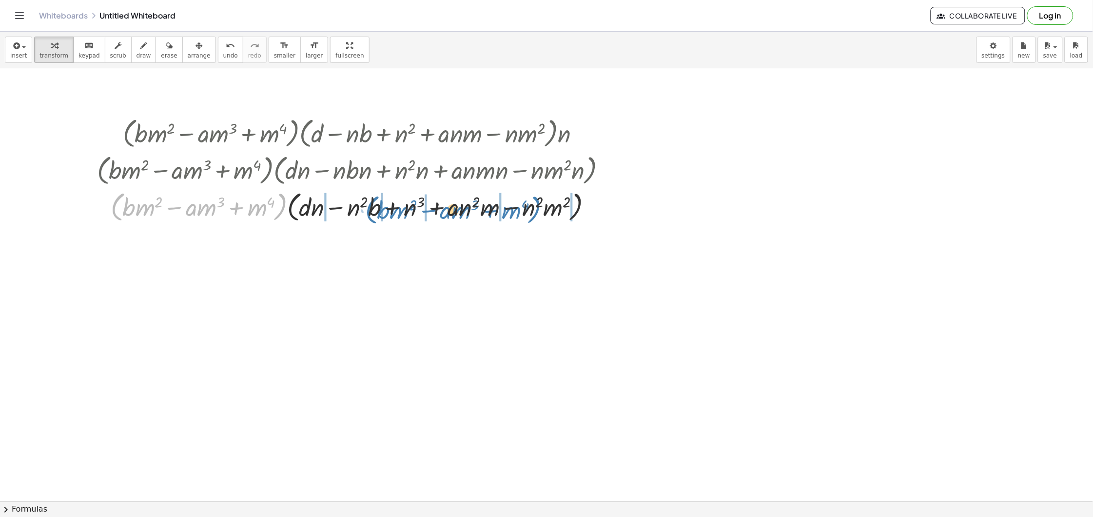
drag, startPoint x: 115, startPoint y: 212, endPoint x: 356, endPoint y: 207, distance: 241.4
click at [351, 215] on div at bounding box center [355, 206] width 527 height 37
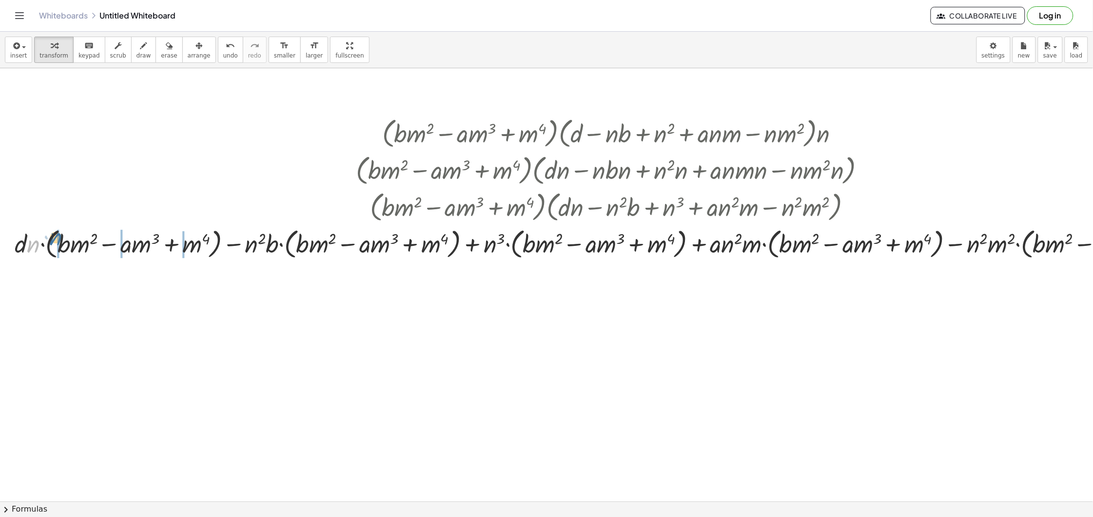
drag, startPoint x: 57, startPoint y: 243, endPoint x: 67, endPoint y: 238, distance: 11.3
click at [67, 238] on div at bounding box center [615, 243] width 1210 height 37
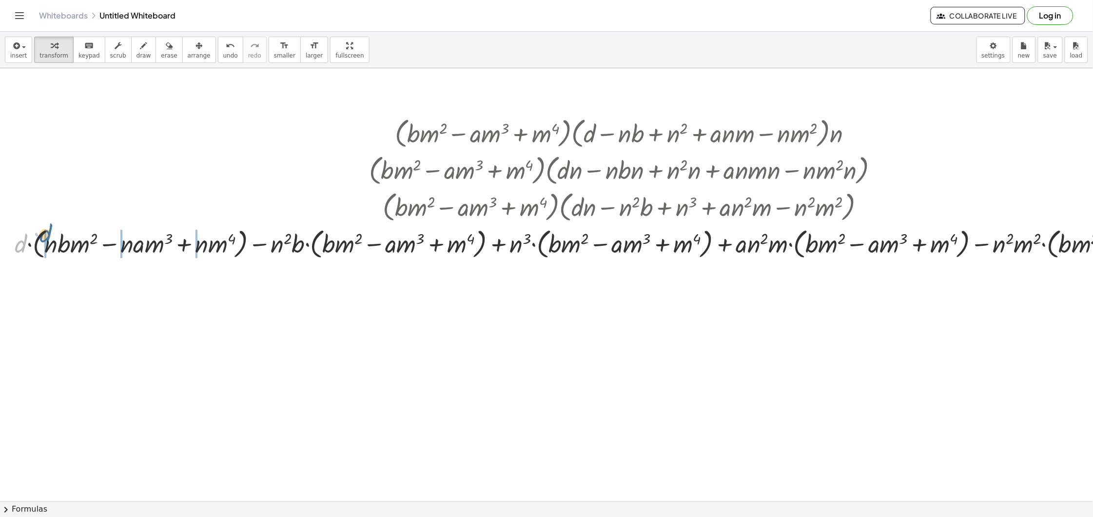
drag, startPoint x: 39, startPoint y: 244, endPoint x: 52, endPoint y: 235, distance: 15.8
click at [52, 235] on div at bounding box center [628, 243] width 1236 height 37
drag, startPoint x: 297, startPoint y: 244, endPoint x: 327, endPoint y: 242, distance: 29.8
click at [327, 242] on div at bounding box center [628, 243] width 1231 height 37
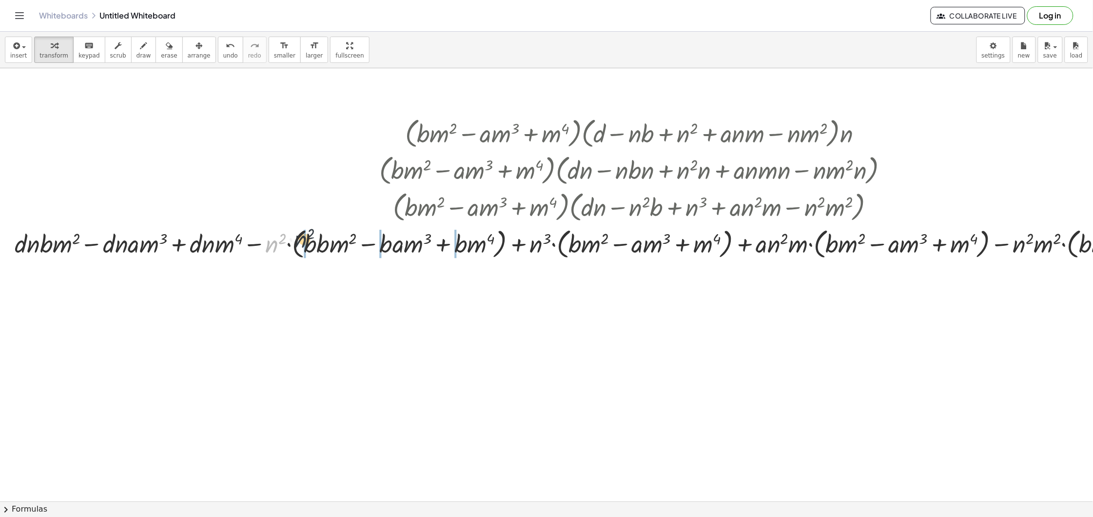
drag, startPoint x: 285, startPoint y: 245, endPoint x: 301, endPoint y: 241, distance: 16.4
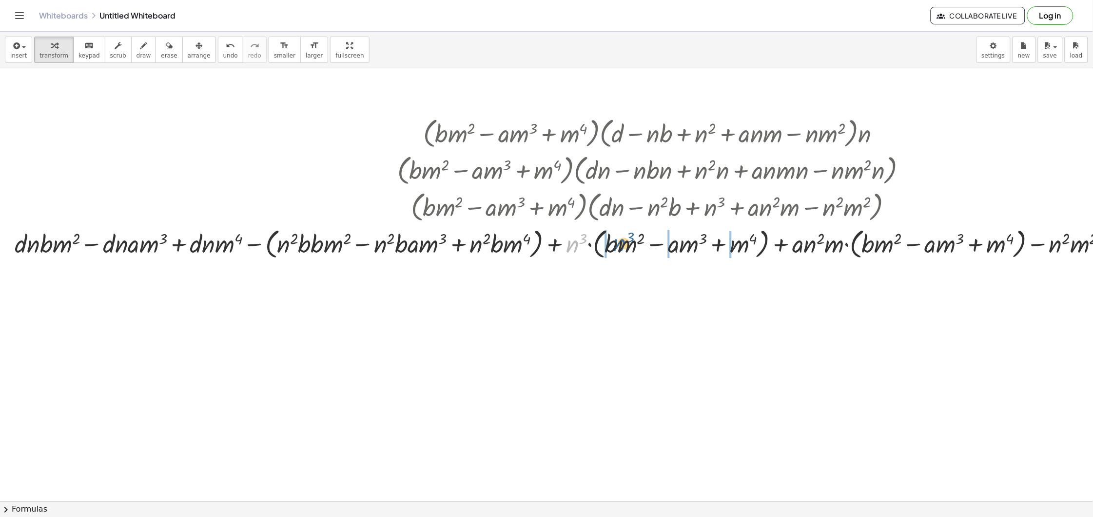
drag, startPoint x: 569, startPoint y: 250, endPoint x: 614, endPoint y: 249, distance: 45.4
click at [614, 249] on div at bounding box center [656, 243] width 1292 height 37
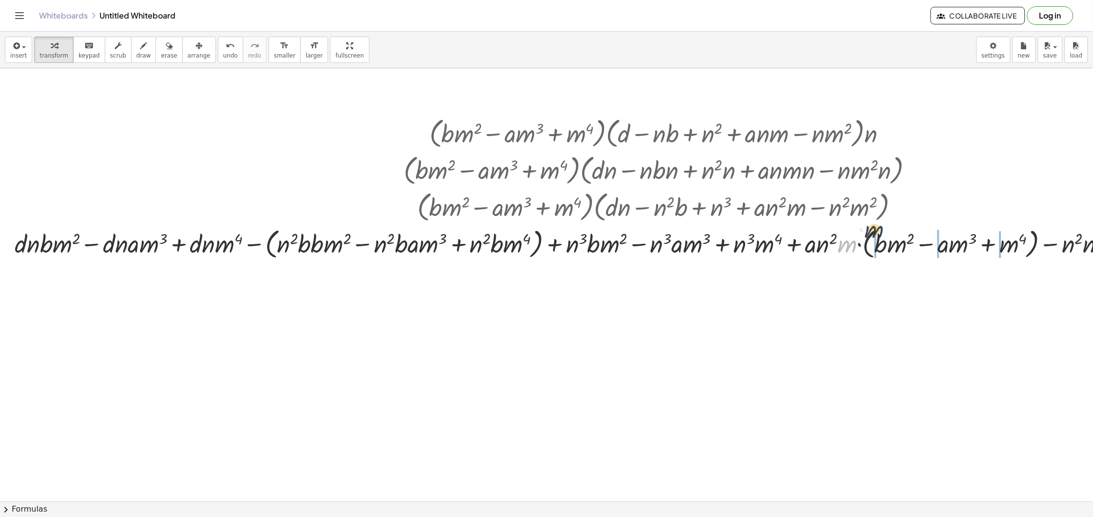
drag, startPoint x: 853, startPoint y: 248, endPoint x: 881, endPoint y: 233, distance: 31.2
click at [881, 233] on div at bounding box center [662, 243] width 1305 height 37
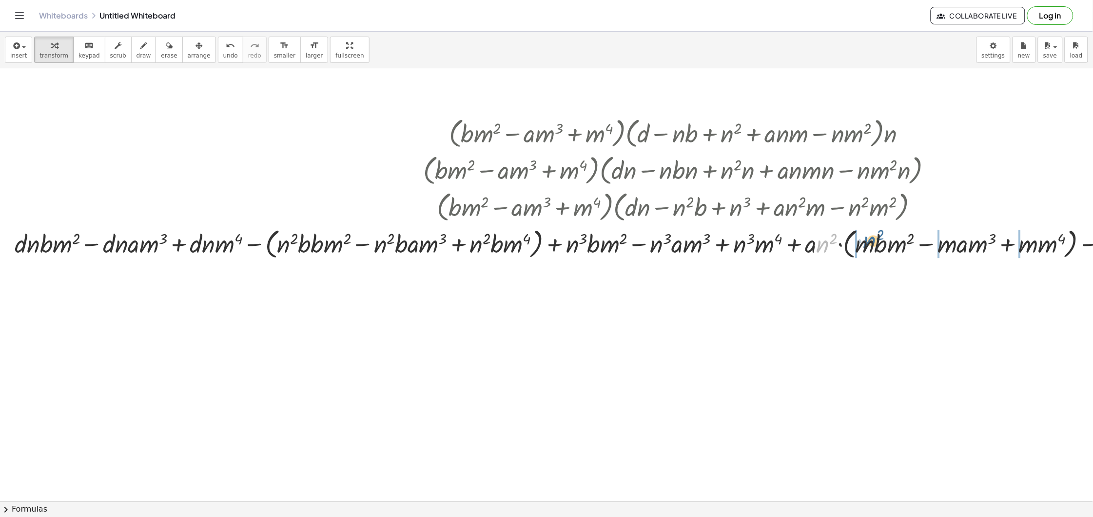
drag, startPoint x: 821, startPoint y: 241, endPoint x: 867, endPoint y: 238, distance: 45.9
click at [867, 238] on div at bounding box center [682, 243] width 1344 height 37
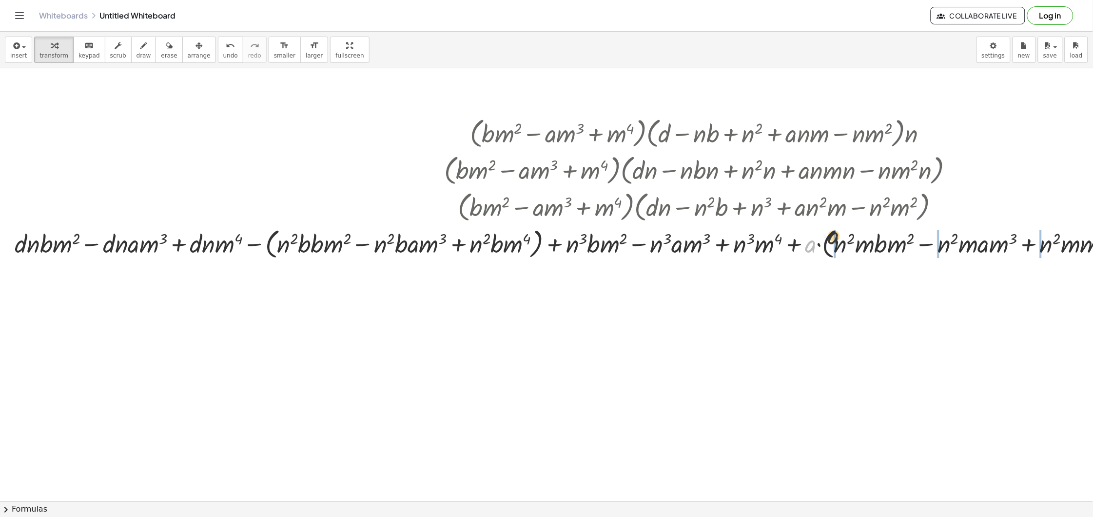
drag, startPoint x: 812, startPoint y: 248, endPoint x: 838, endPoint y: 239, distance: 27.8
click at [838, 239] on div at bounding box center [703, 243] width 1386 height 37
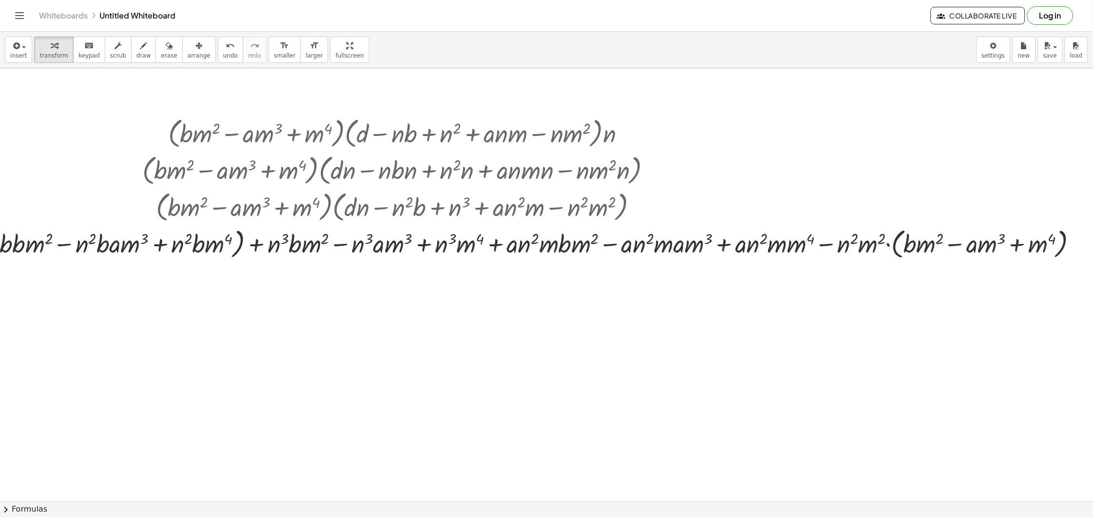
scroll to position [0, 317]
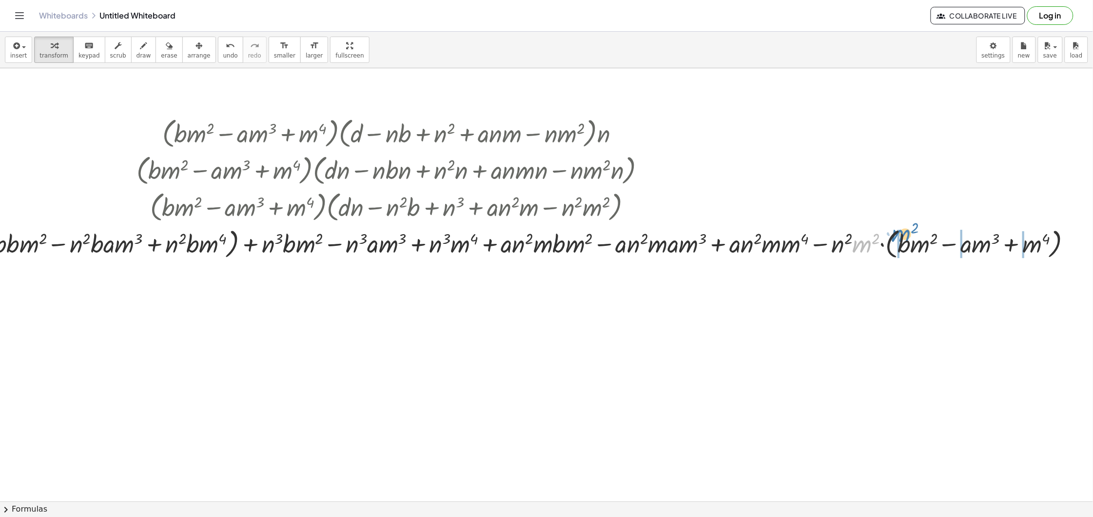
drag, startPoint x: 857, startPoint y: 251, endPoint x: 897, endPoint y: 240, distance: 40.9
click at [897, 240] on div at bounding box center [395, 243] width 1379 height 37
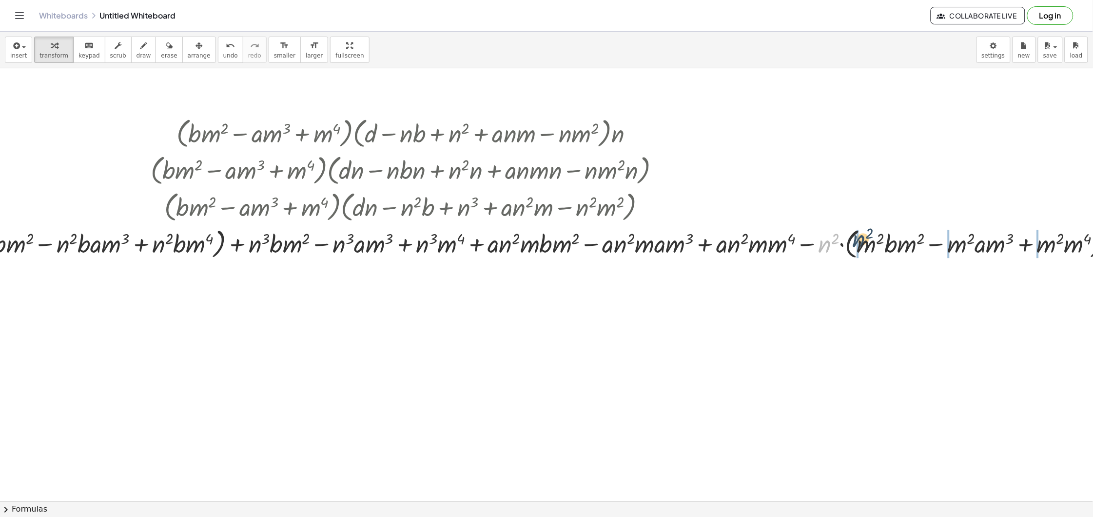
drag, startPoint x: 823, startPoint y: 244, endPoint x: 859, endPoint y: 238, distance: 35.6
click at [859, 238] on div at bounding box center [409, 243] width 1434 height 37
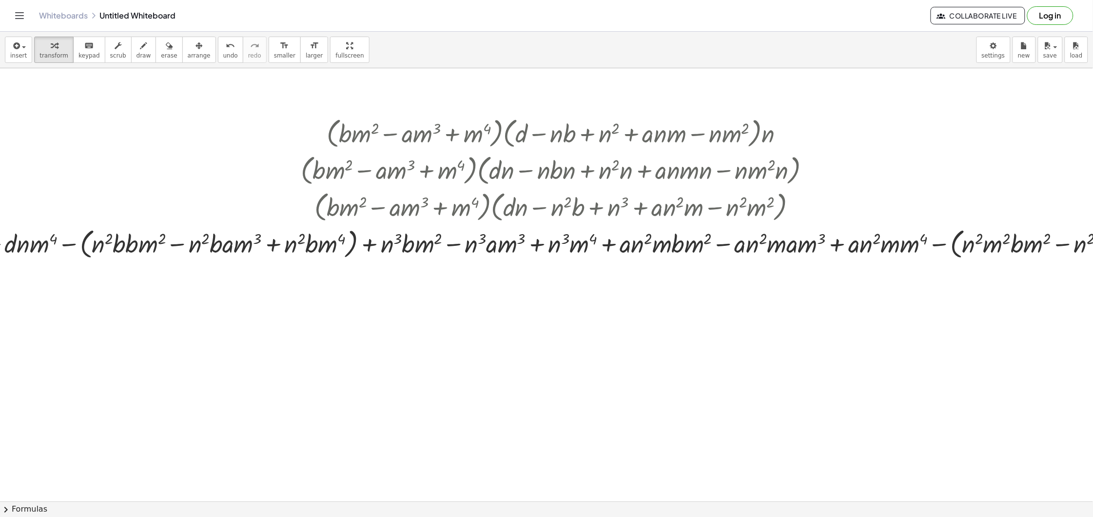
scroll to position [0, 0]
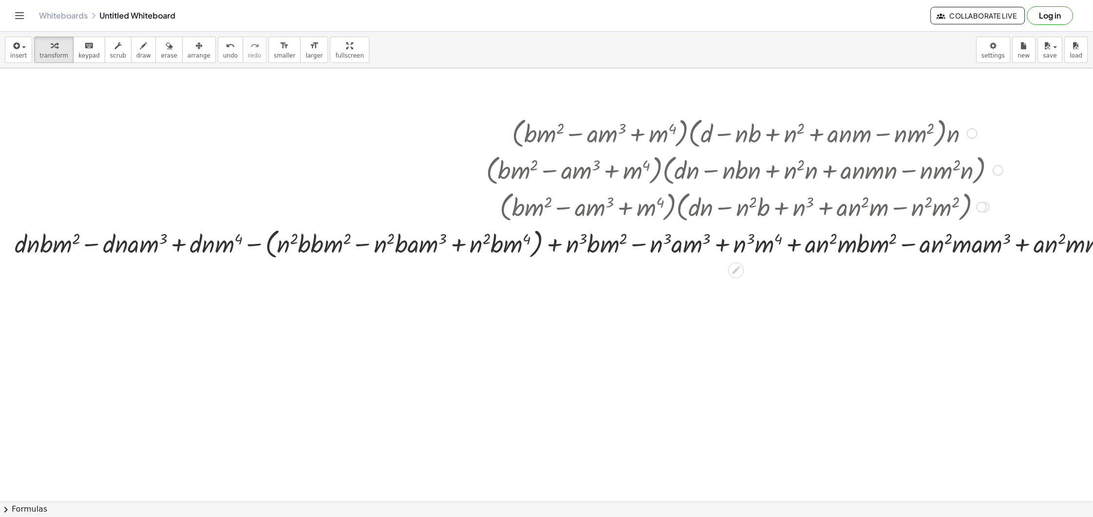
drag, startPoint x: 262, startPoint y: 245, endPoint x: 275, endPoint y: 271, distance: 28.8
click at [262, 247] on div at bounding box center [745, 243] width 1470 height 37
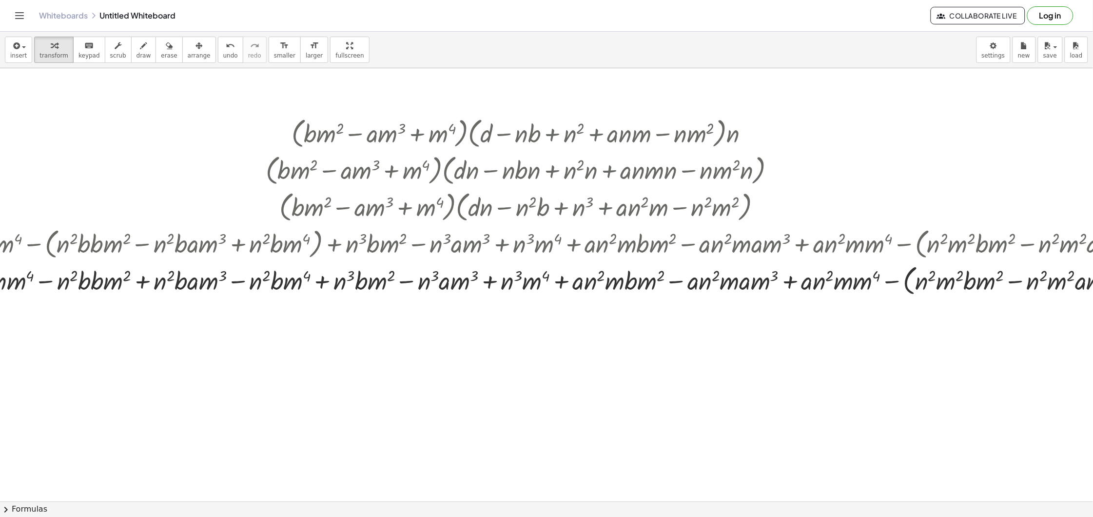
scroll to position [0, 222]
drag, startPoint x: 896, startPoint y: 281, endPoint x: 861, endPoint y: 243, distance: 51.4
click at [897, 281] on div at bounding box center [523, 279] width 1470 height 37
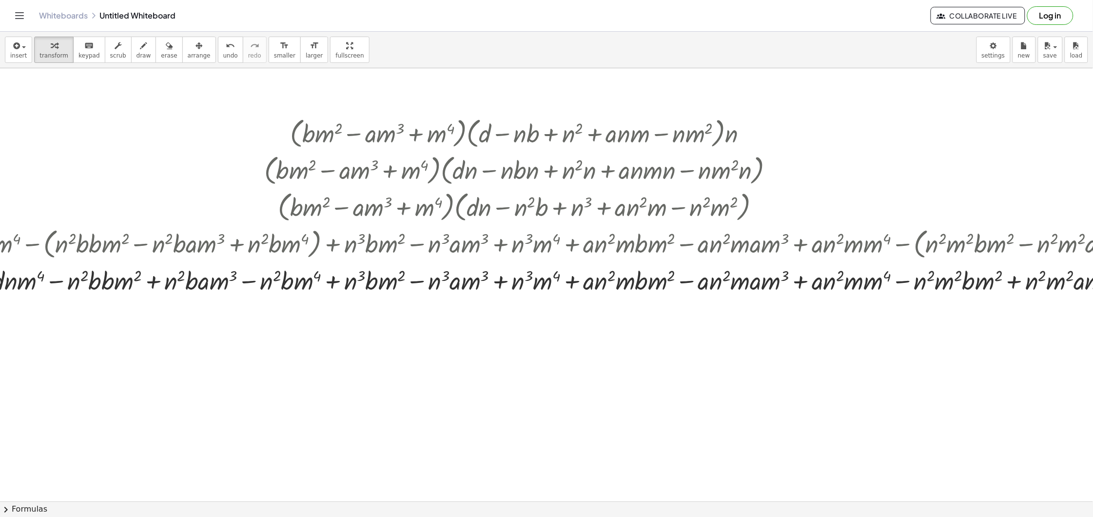
scroll to position [0, 0]
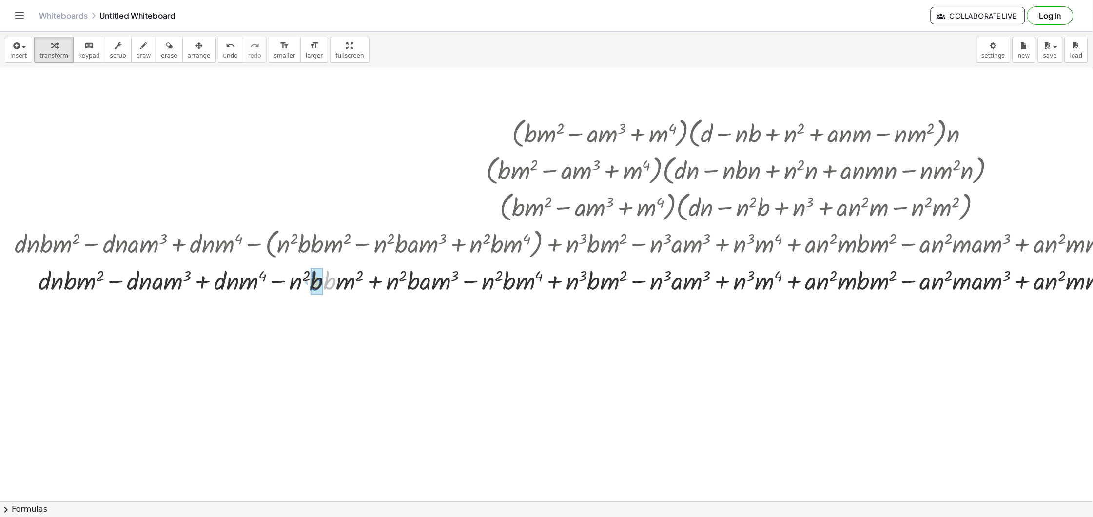
drag, startPoint x: 328, startPoint y: 284, endPoint x: 314, endPoint y: 285, distance: 13.2
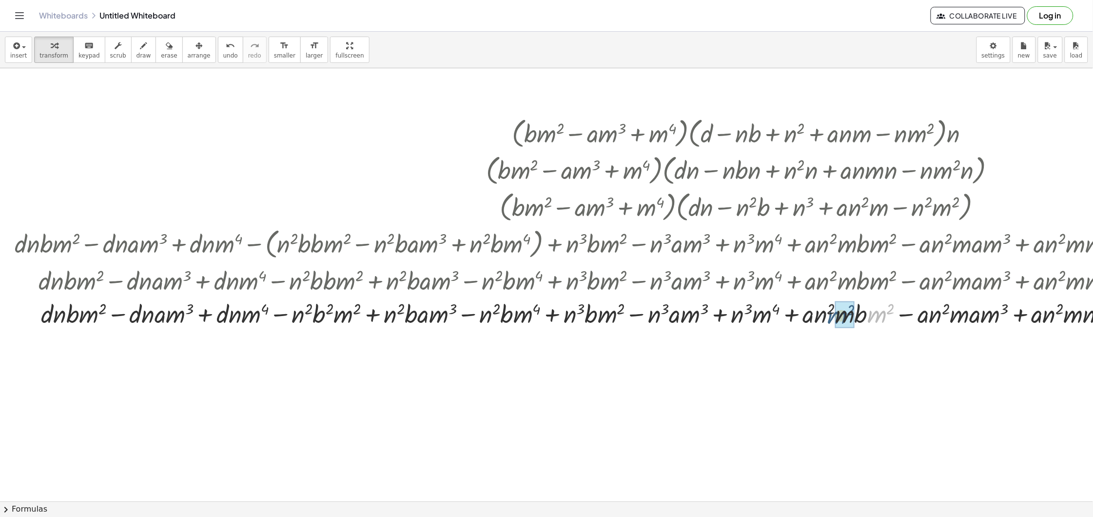
drag, startPoint x: 877, startPoint y: 317, endPoint x: 842, endPoint y: 317, distance: 34.1
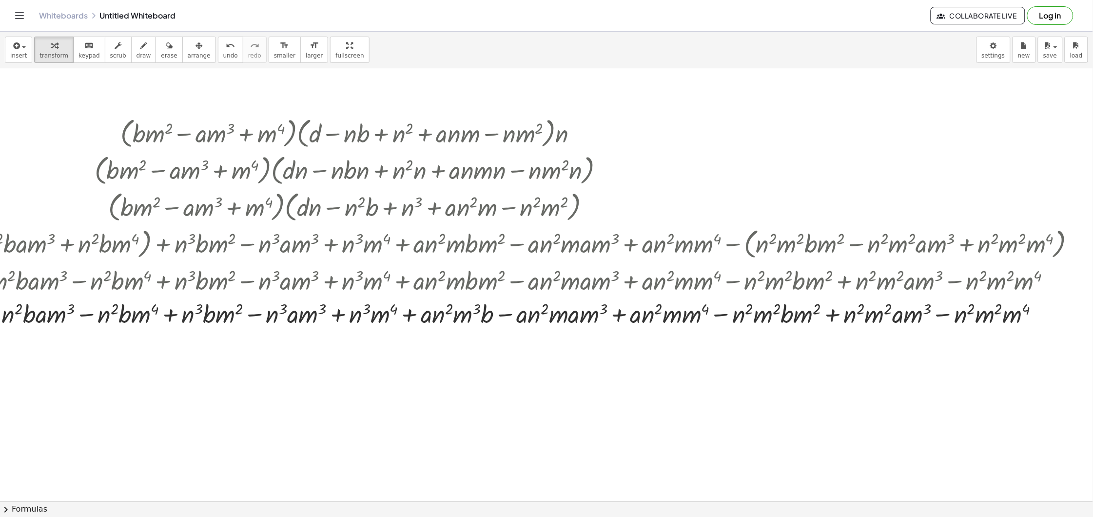
scroll to position [0, 402]
drag, startPoint x: 581, startPoint y: 319, endPoint x: 541, endPoint y: 317, distance: 40.5
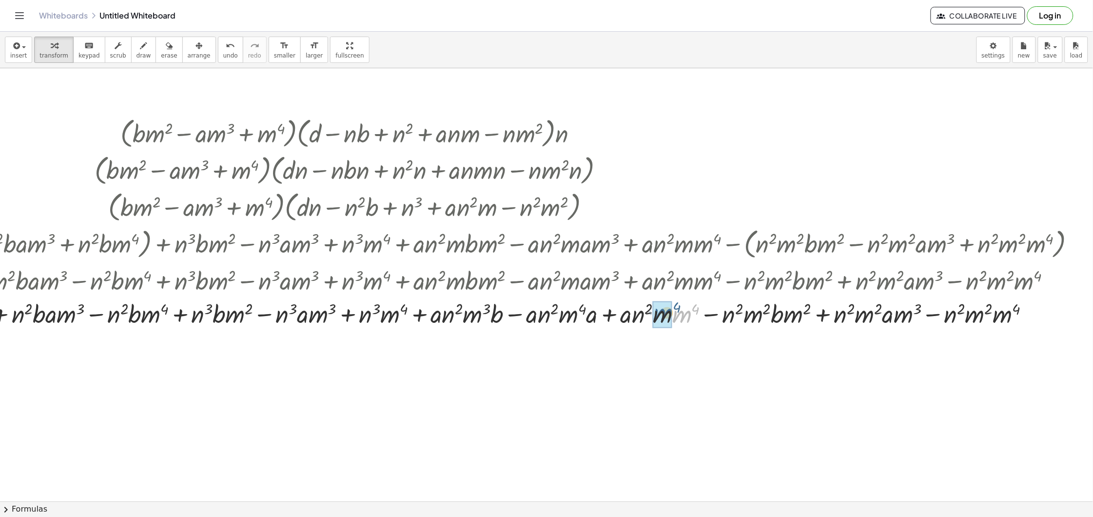
drag, startPoint x: 672, startPoint y: 320, endPoint x: 652, endPoint y: 313, distance: 21.7
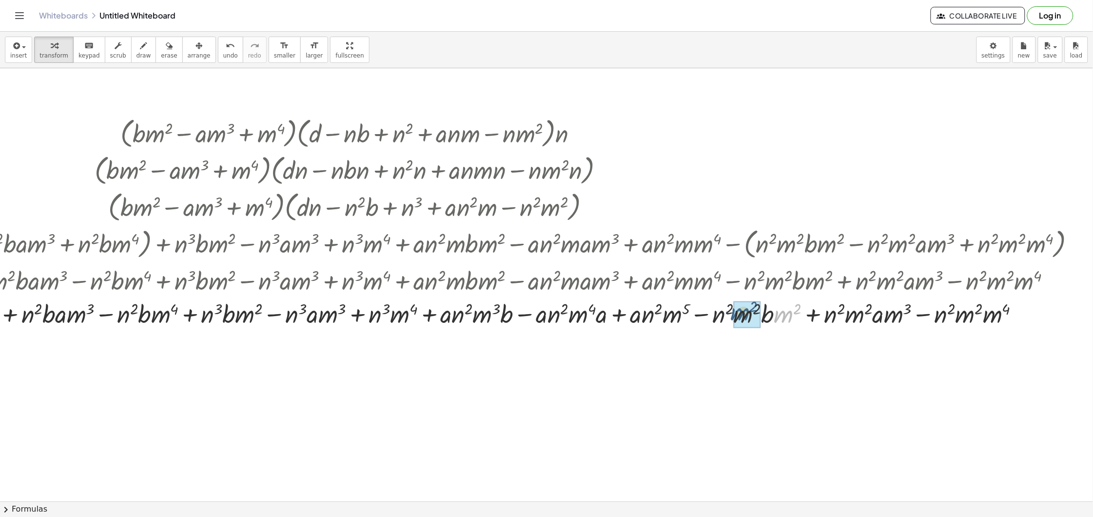
drag, startPoint x: 777, startPoint y: 318, endPoint x: 732, endPoint y: 317, distance: 44.9
drag, startPoint x: 874, startPoint y: 321, endPoint x: 838, endPoint y: 321, distance: 36.1
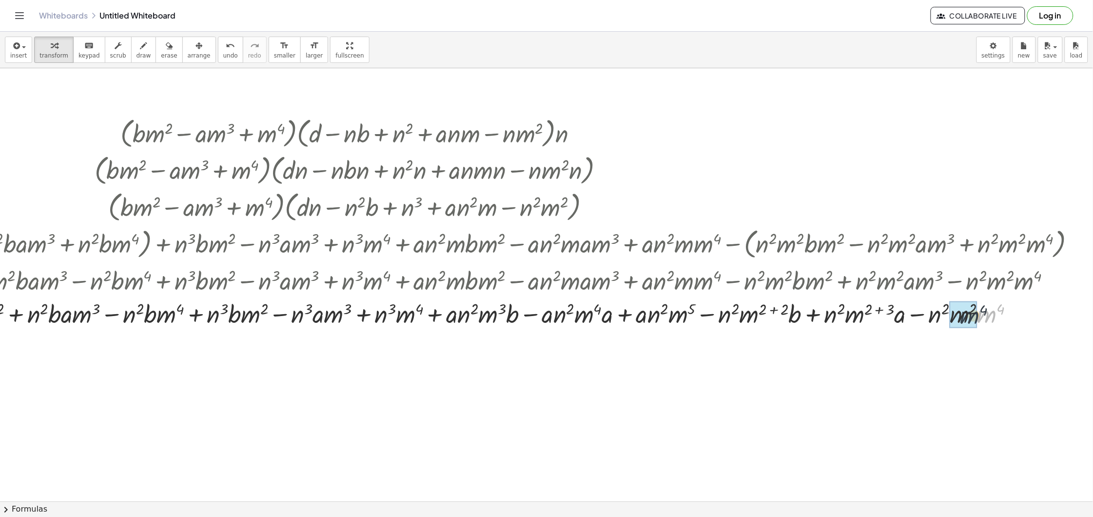
drag, startPoint x: 976, startPoint y: 317, endPoint x: 964, endPoint y: 320, distance: 12.0
click at [982, 307] on div at bounding box center [353, 312] width 1470 height 33
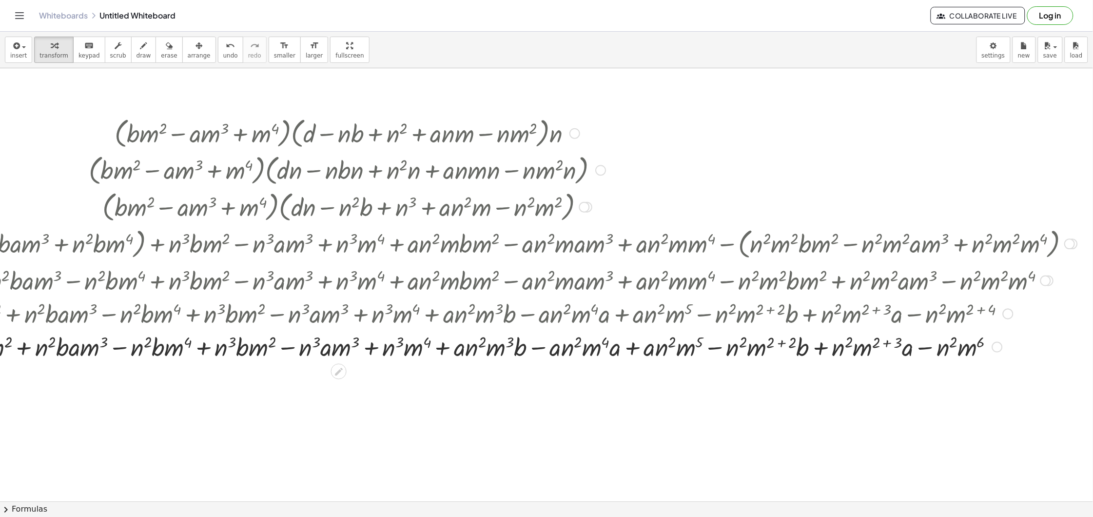
drag, startPoint x: 884, startPoint y: 342, endPoint x: 878, endPoint y: 344, distance: 7.1
click at [885, 342] on div at bounding box center [347, 346] width 1470 height 33
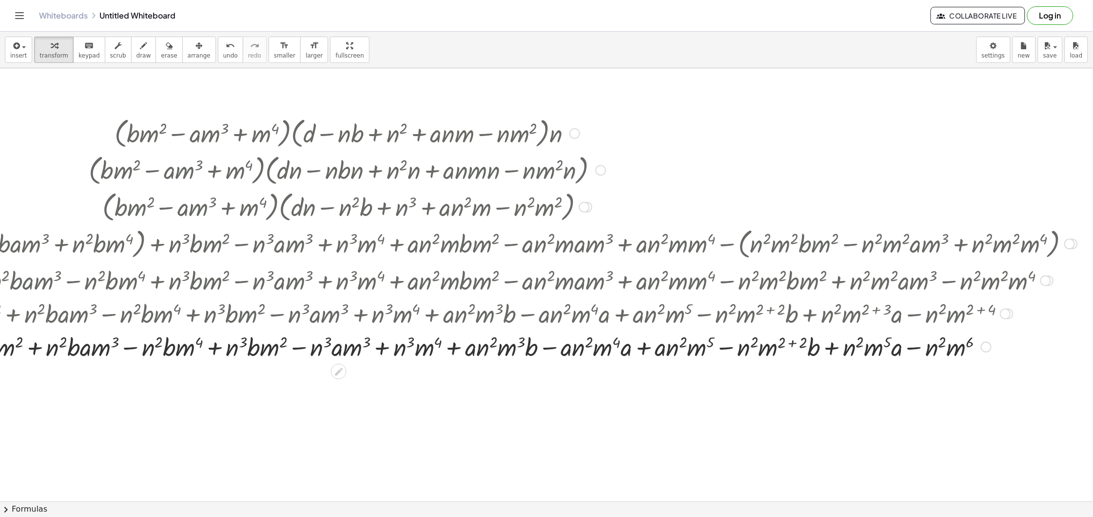
click at [790, 346] on div at bounding box center [347, 346] width 1470 height 33
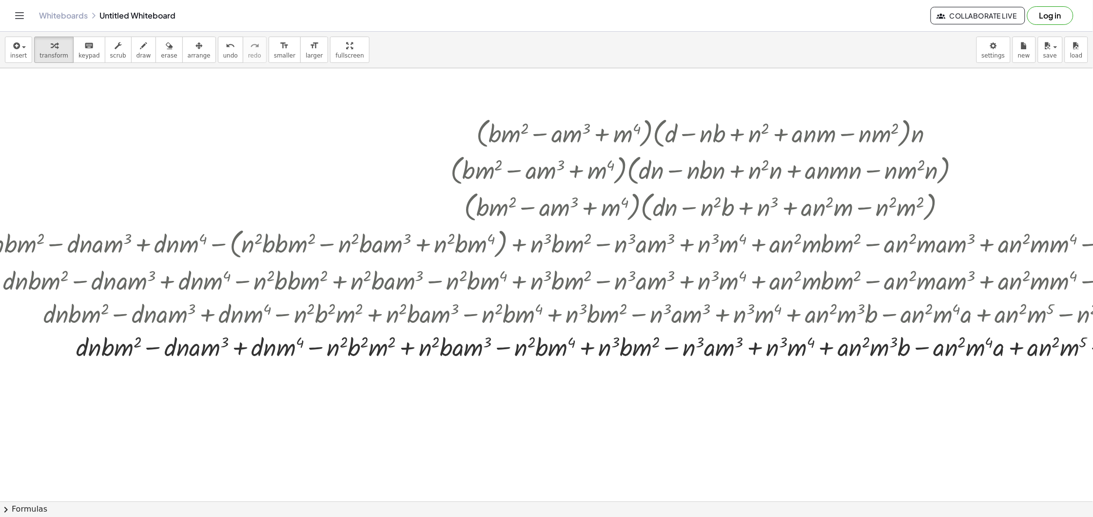
scroll to position [0, 0]
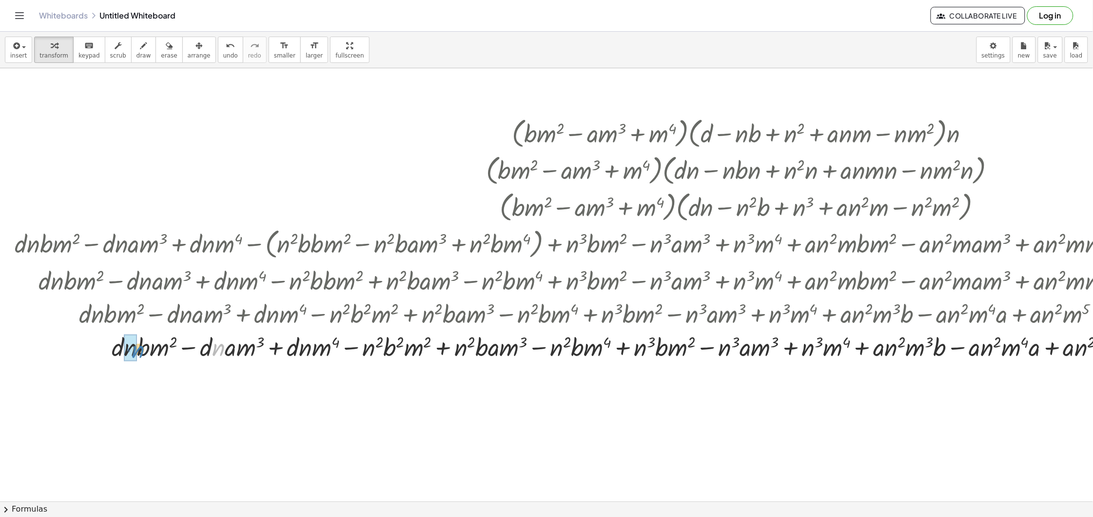
drag, startPoint x: 222, startPoint y: 349, endPoint x: 141, endPoint y: 351, distance: 80.5
click at [141, 351] on div at bounding box center [745, 346] width 1470 height 33
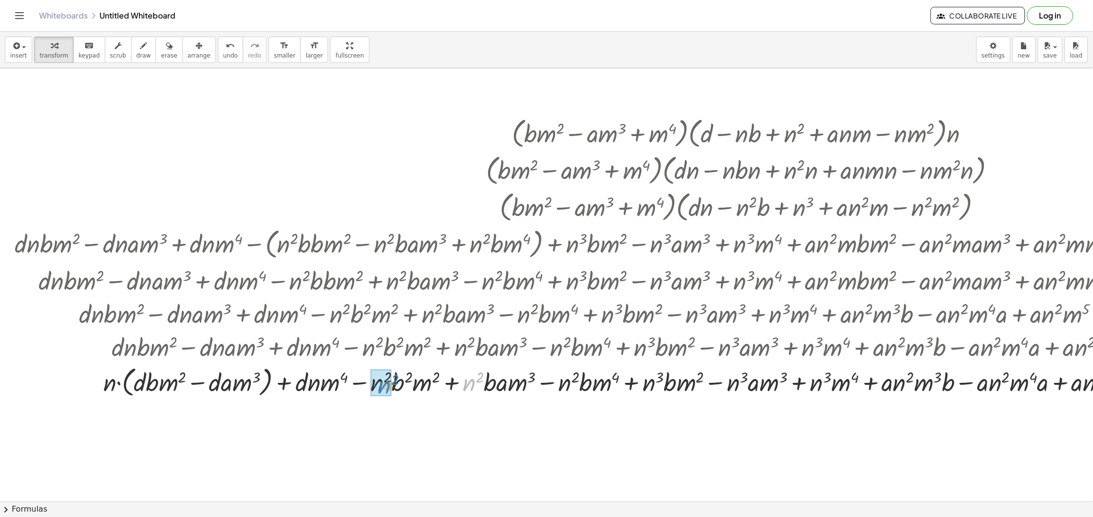
drag, startPoint x: 470, startPoint y: 386, endPoint x: 421, endPoint y: 354, distance: 59.2
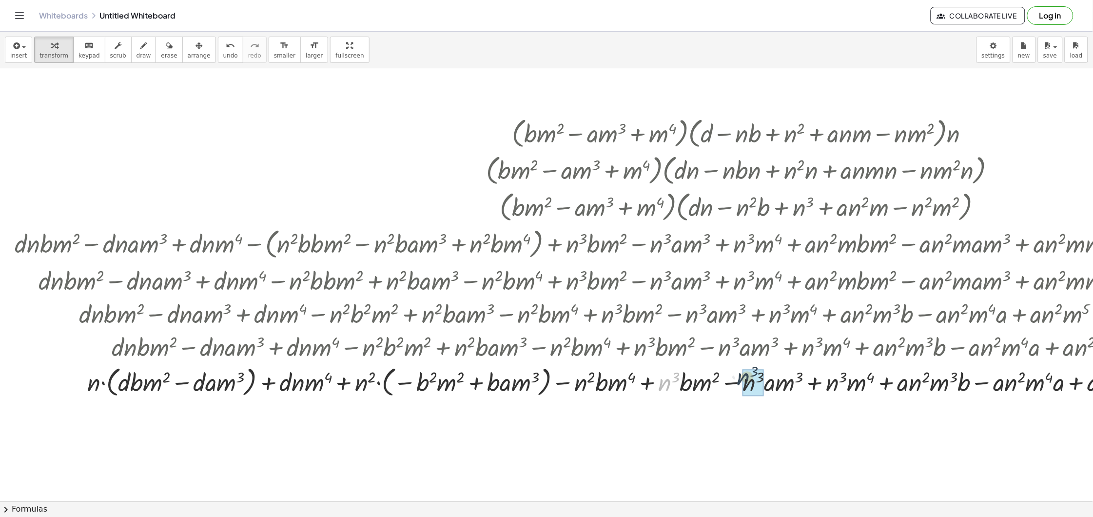
drag, startPoint x: 669, startPoint y: 389, endPoint x: 768, endPoint y: 357, distance: 103.9
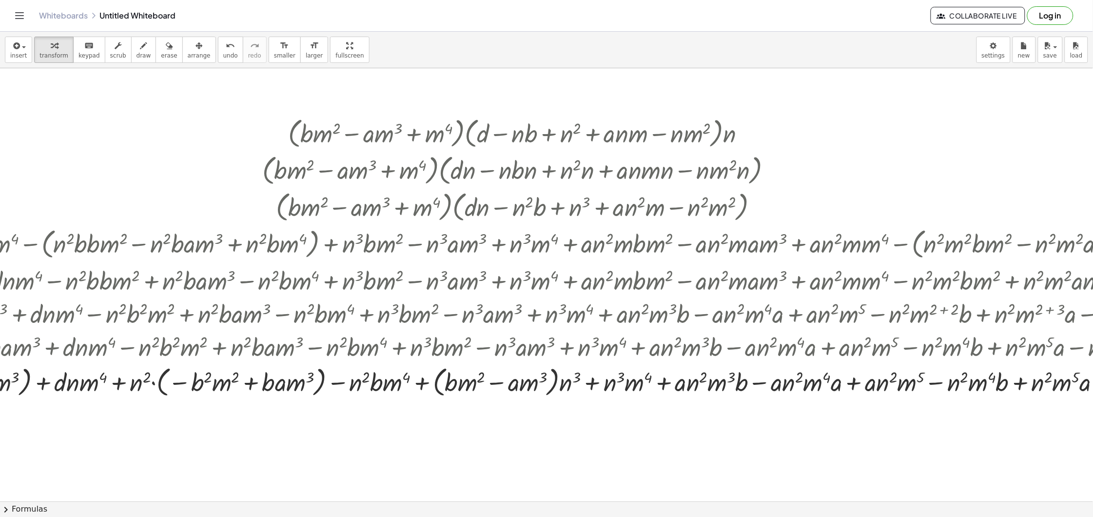
scroll to position [0, 238]
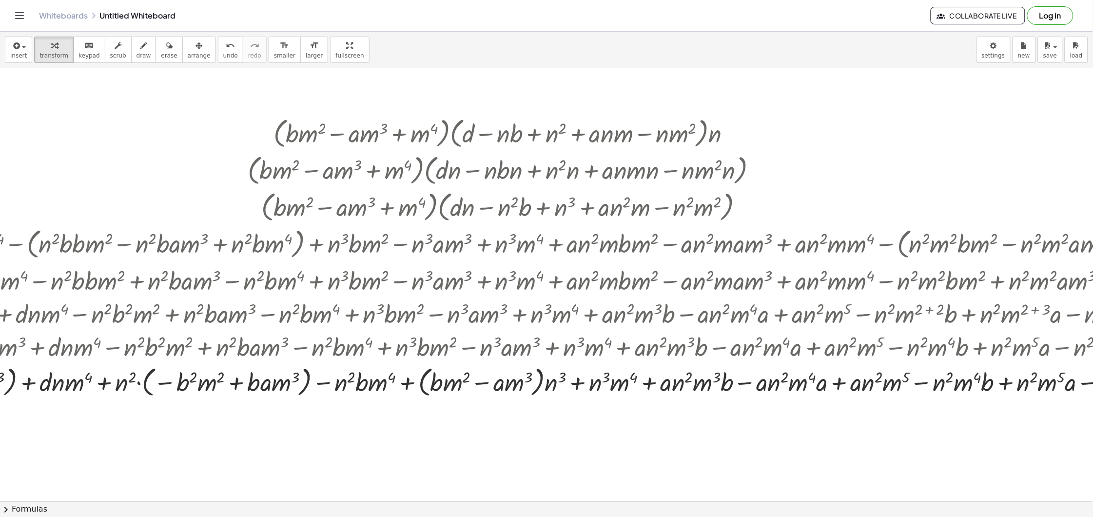
drag, startPoint x: 944, startPoint y: 489, endPoint x: 972, endPoint y: 489, distance: 28.3
drag, startPoint x: 964, startPoint y: 382, endPoint x: 625, endPoint y: 378, distance: 339.4
click at [226, 49] on icon "undo" at bounding box center [230, 46] width 9 height 12
drag, startPoint x: 941, startPoint y: 387, endPoint x: 355, endPoint y: 380, distance: 586.1
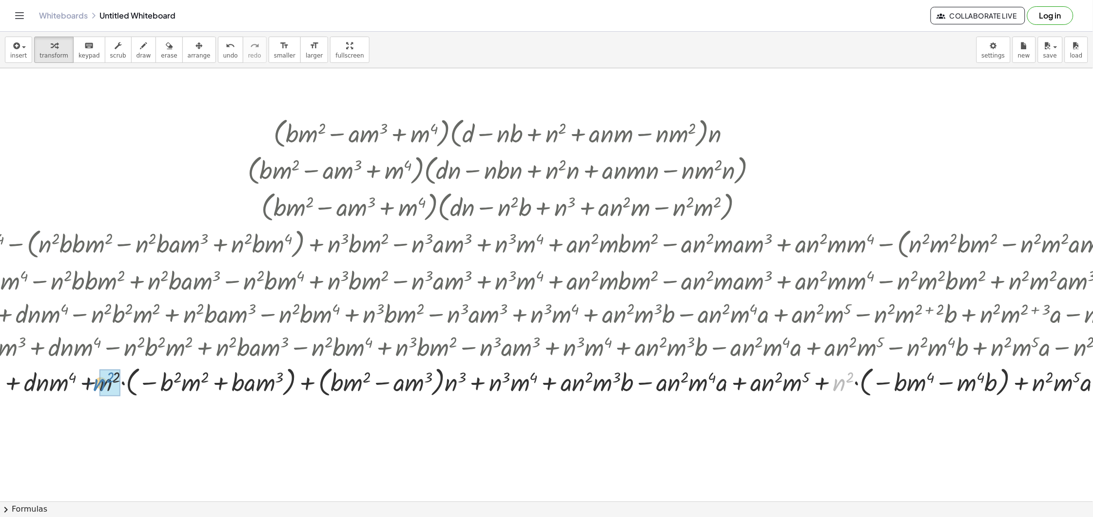
drag, startPoint x: 789, startPoint y: 388, endPoint x: 117, endPoint y: 382, distance: 672.4
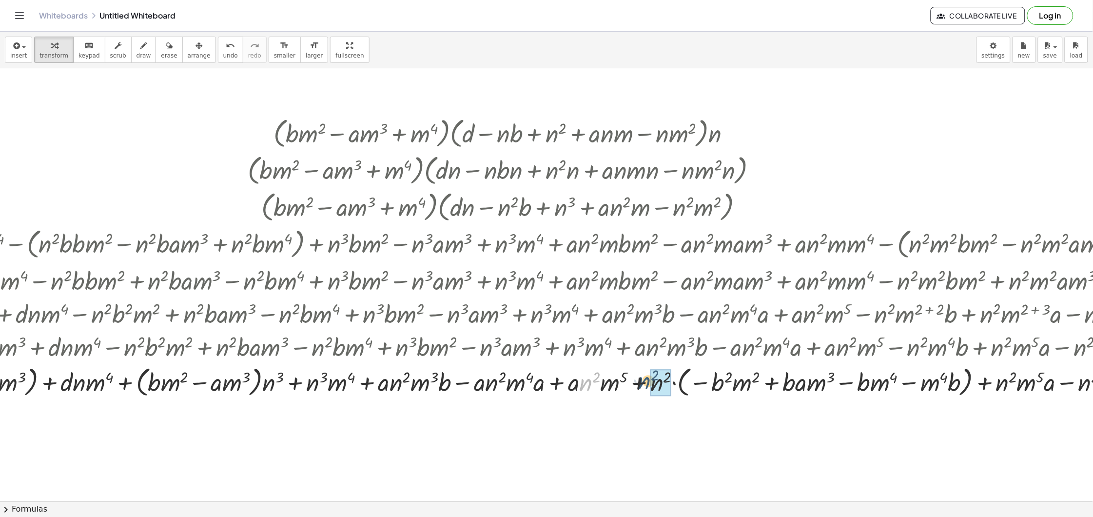
drag, startPoint x: 587, startPoint y: 385, endPoint x: 646, endPoint y: 383, distance: 59.0
click at [646, 383] on div at bounding box center [506, 381] width 1470 height 37
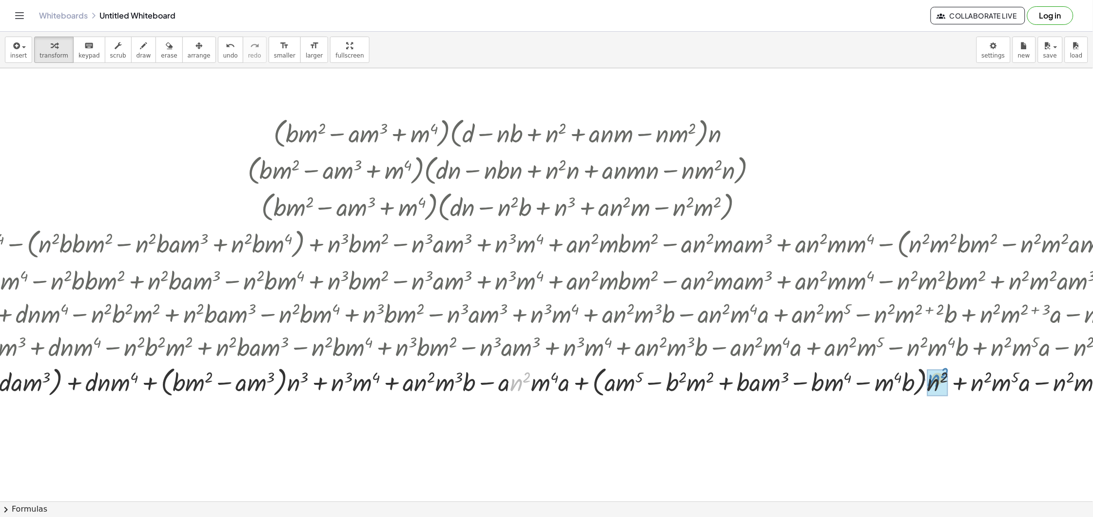
drag, startPoint x: 517, startPoint y: 386, endPoint x: 932, endPoint y: 380, distance: 414.9
drag, startPoint x: 969, startPoint y: 388, endPoint x: 942, endPoint y: 379, distance: 28.7
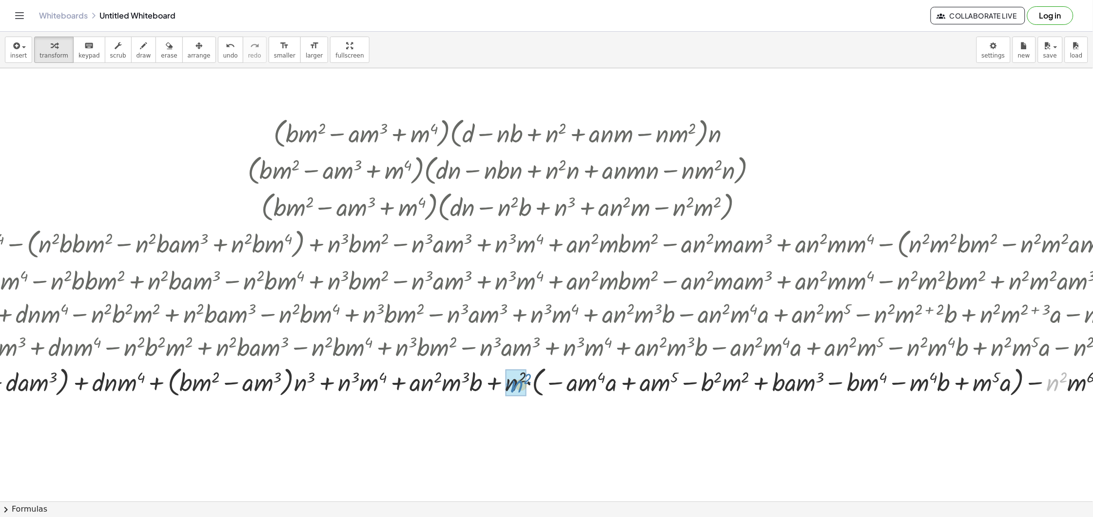
drag, startPoint x: 1053, startPoint y: 391, endPoint x: 520, endPoint y: 392, distance: 532.4
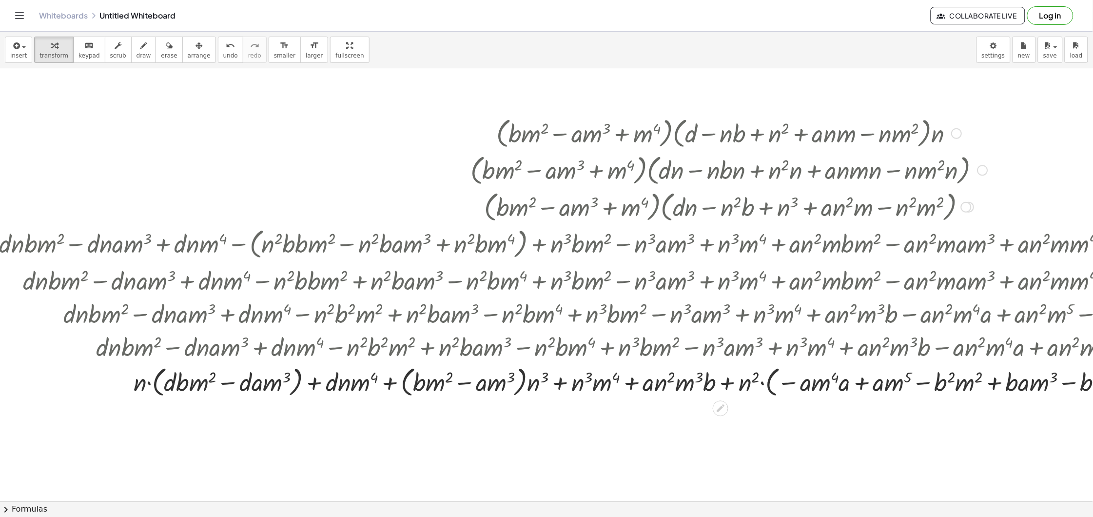
scroll to position [0, 15]
drag, startPoint x: 714, startPoint y: 383, endPoint x: 760, endPoint y: 388, distance: 46.6
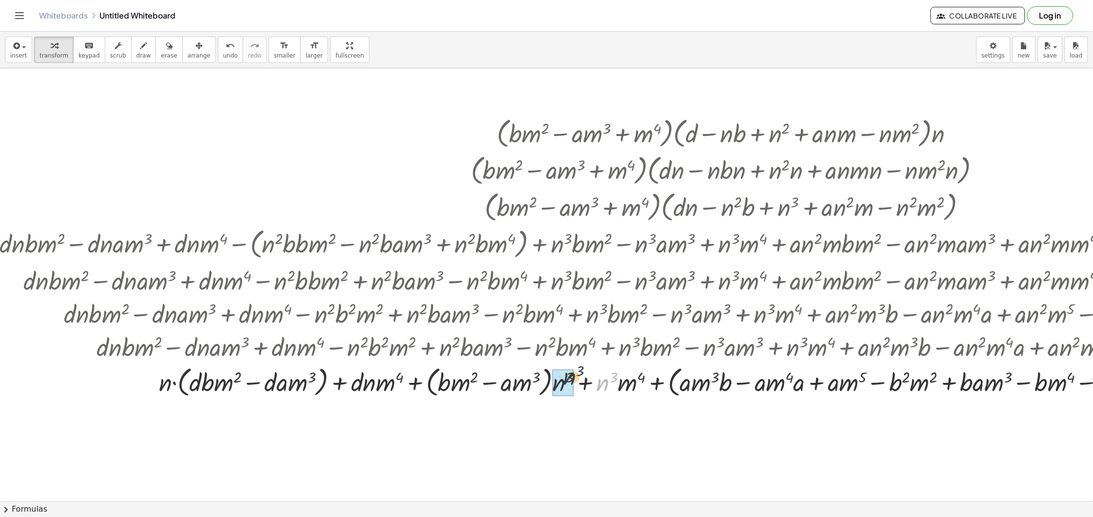
drag, startPoint x: 604, startPoint y: 385, endPoint x: 565, endPoint y: 379, distance: 39.4
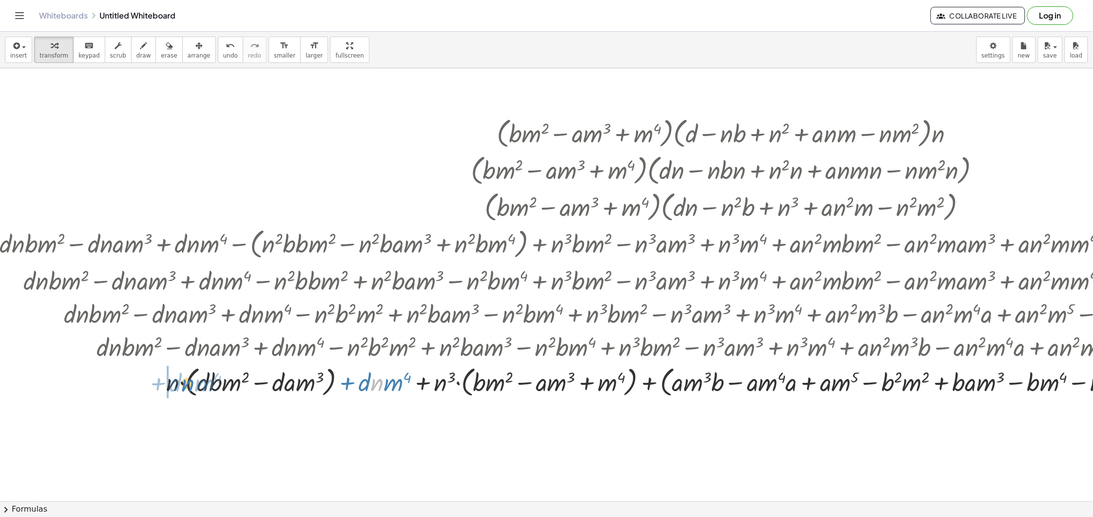
drag, startPoint x: 352, startPoint y: 383, endPoint x: 182, endPoint y: 385, distance: 170.2
click at [193, 381] on div at bounding box center [730, 381] width 1470 height 37
click at [182, 385] on div at bounding box center [730, 381] width 1470 height 37
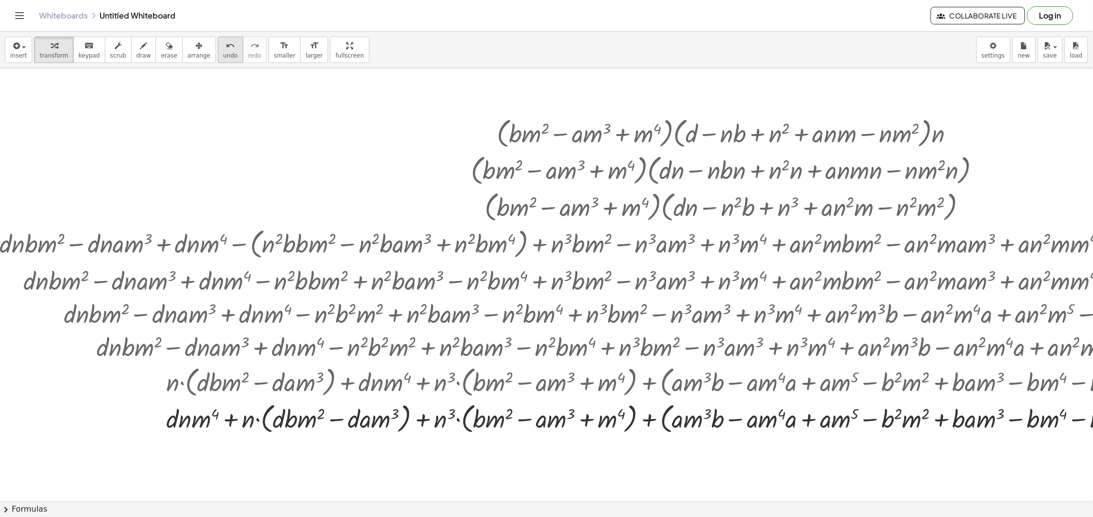
click at [223, 54] on span "undo" at bounding box center [230, 55] width 15 height 7
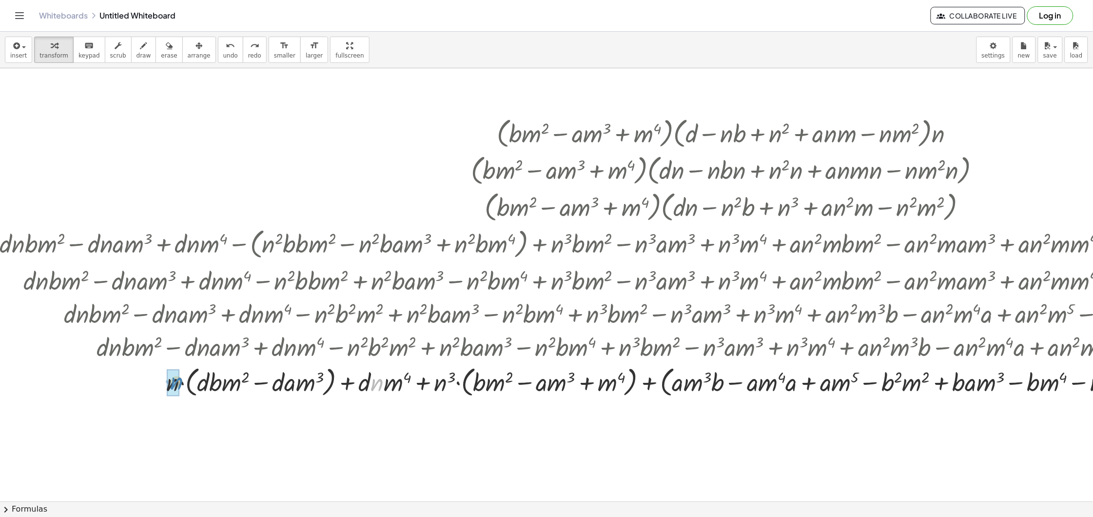
drag, startPoint x: 379, startPoint y: 385, endPoint x: 179, endPoint y: 383, distance: 199.9
click at [179, 383] on div at bounding box center [730, 381] width 1470 height 37
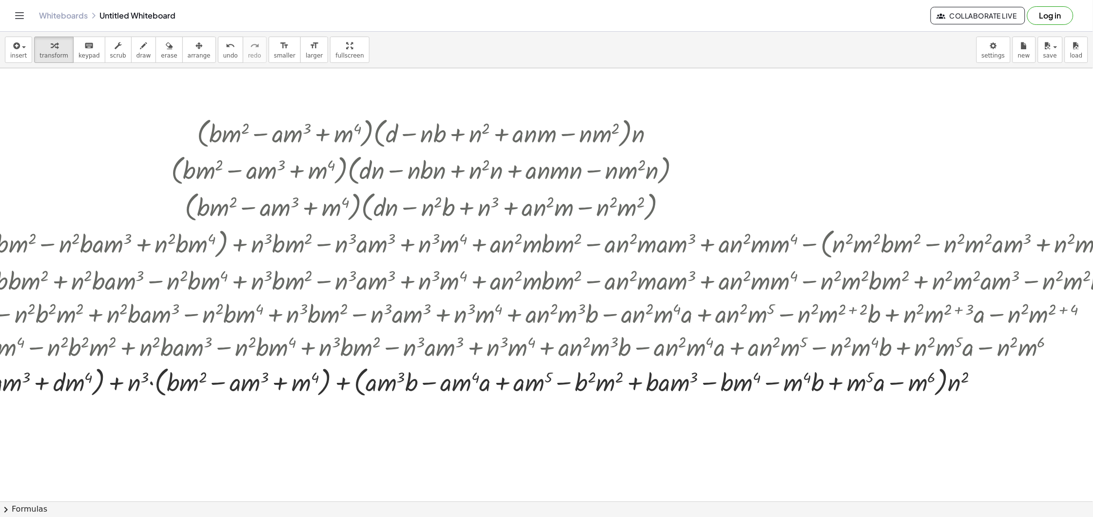
scroll to position [0, 312]
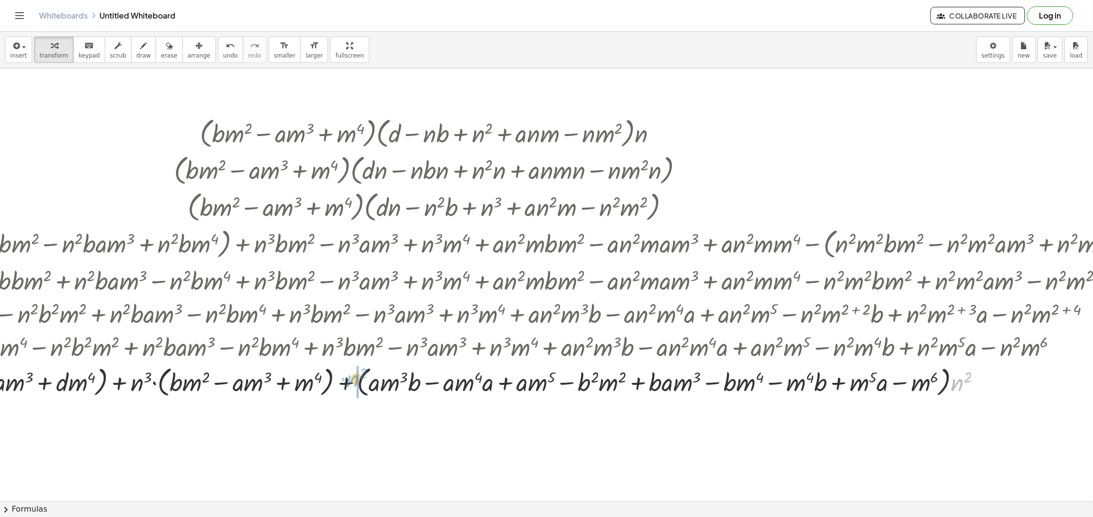
drag, startPoint x: 961, startPoint y: 392, endPoint x: 359, endPoint y: 388, distance: 602.6
click at [359, 388] on div at bounding box center [433, 381] width 1470 height 37
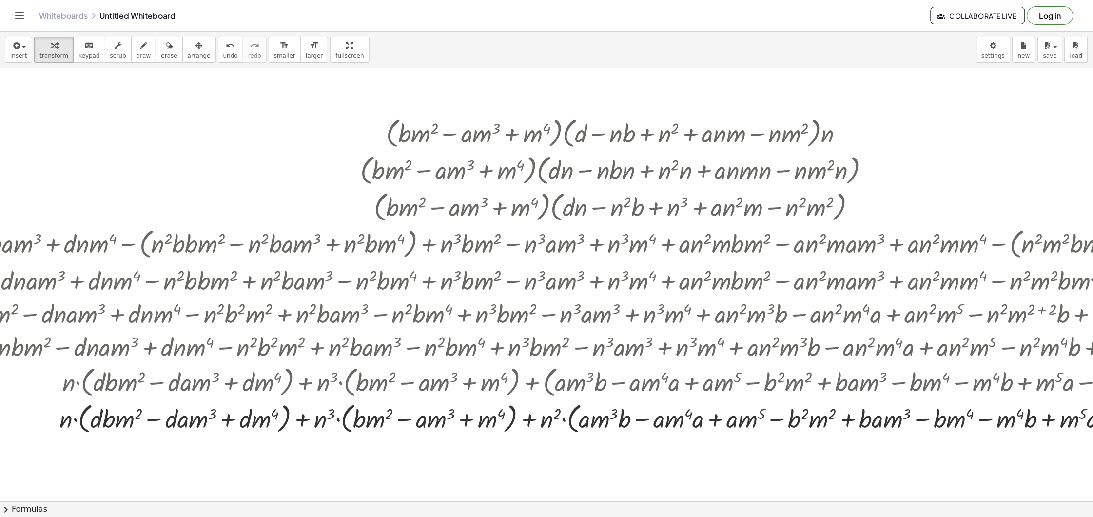
scroll to position [0, 147]
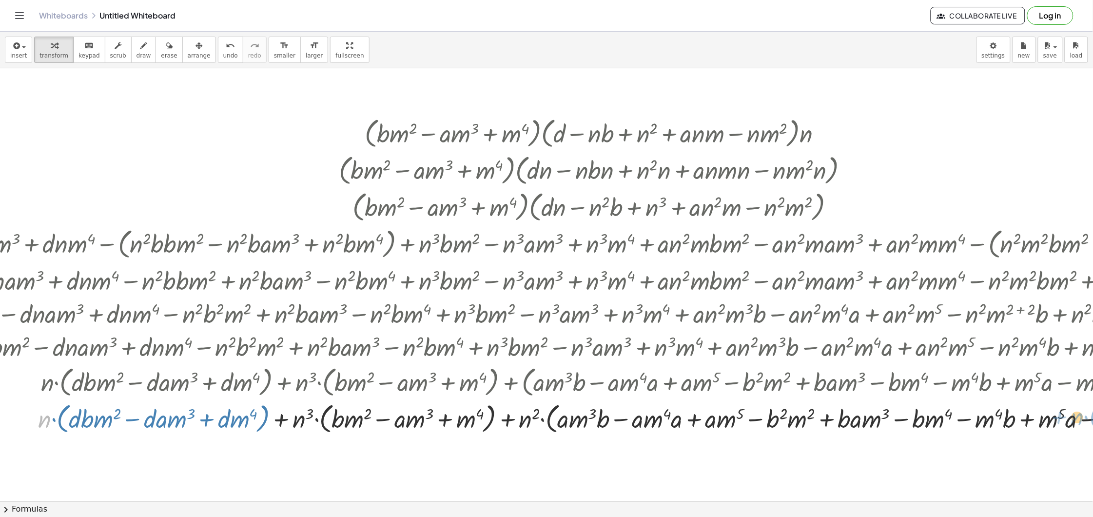
drag, startPoint x: 186, startPoint y: 424, endPoint x: 1078, endPoint y: 419, distance: 891.7
click at [1078, 419] on div at bounding box center [598, 417] width 1470 height 37
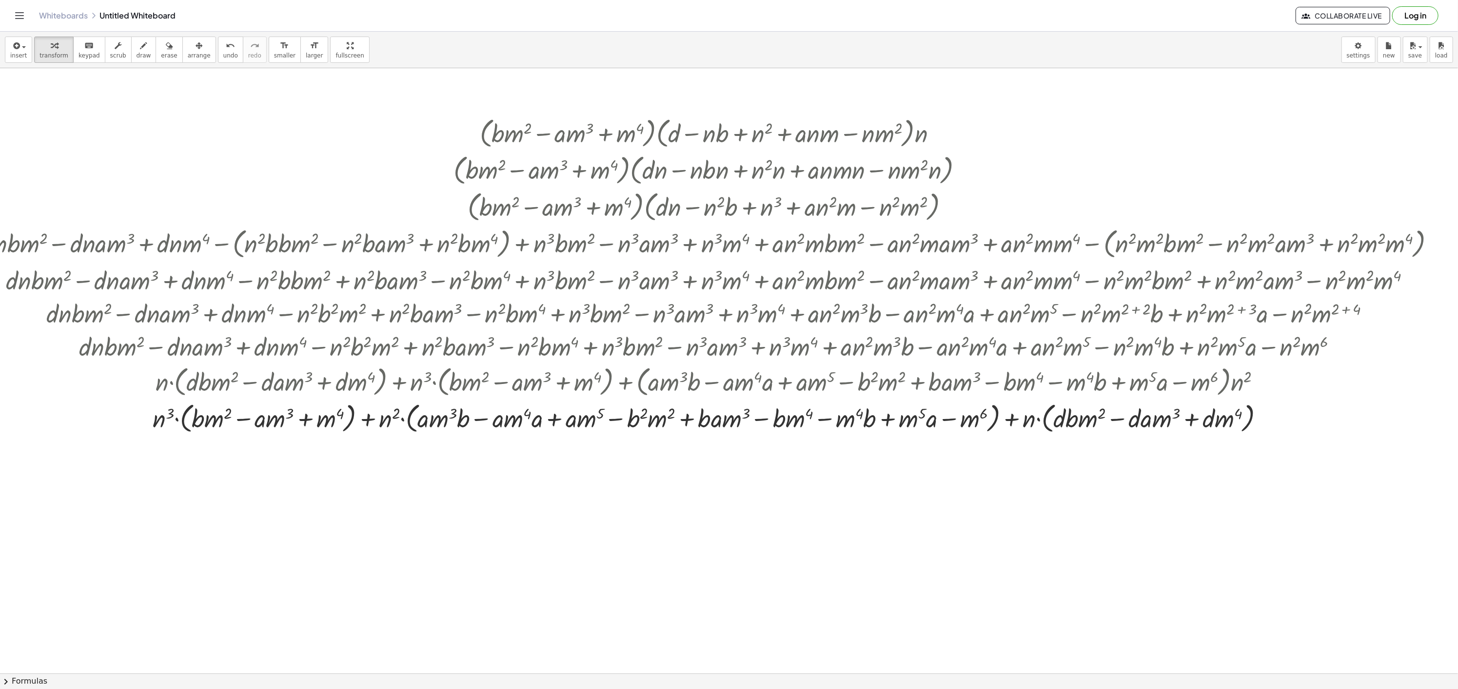
scroll to position [0, 47]
drag, startPoint x: 521, startPoint y: 424, endPoint x: 477, endPoint y: 419, distance: 44.1
click at [477, 419] on div at bounding box center [712, 418] width 1470 height 37
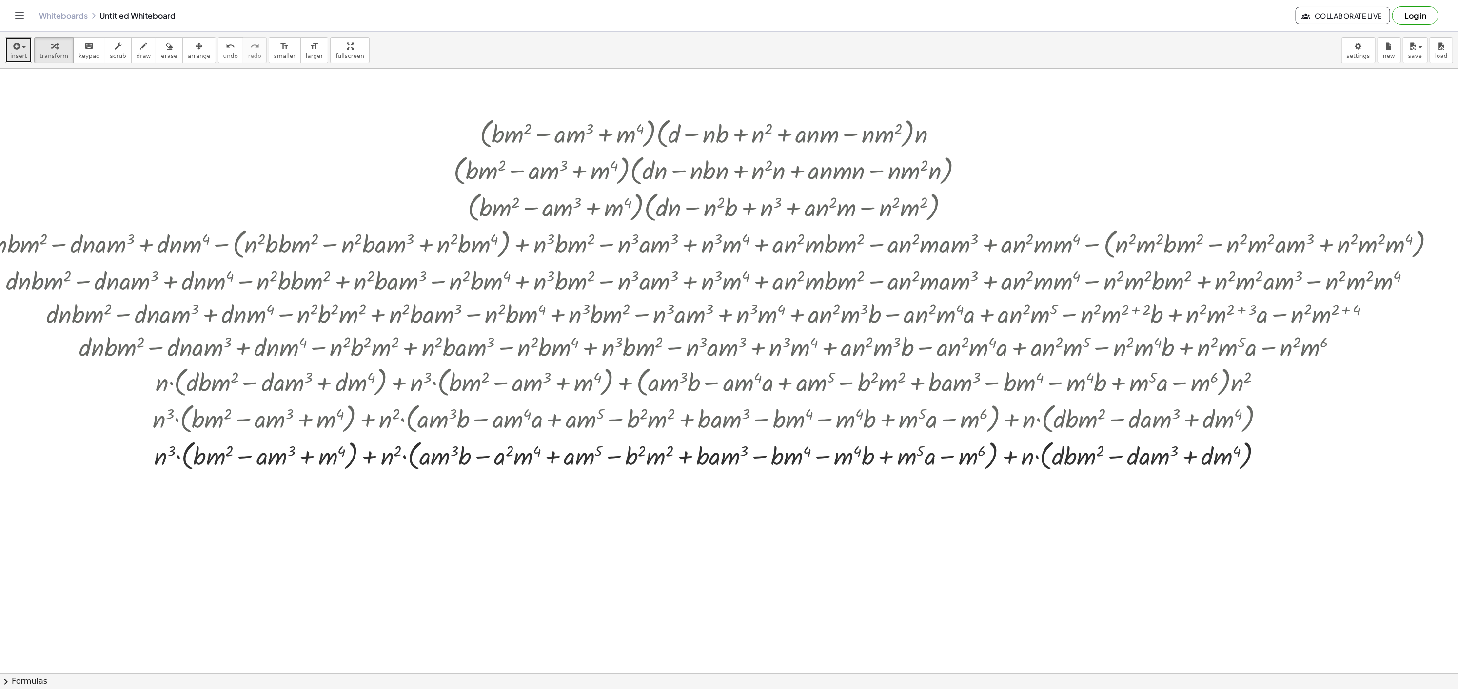
click at [19, 43] on icon "button" at bounding box center [15, 46] width 9 height 12
click at [50, 94] on span "Math Expression" at bounding box center [62, 89] width 56 height 10
